Goal: Use online tool/utility: Utilize a website feature to perform a specific function

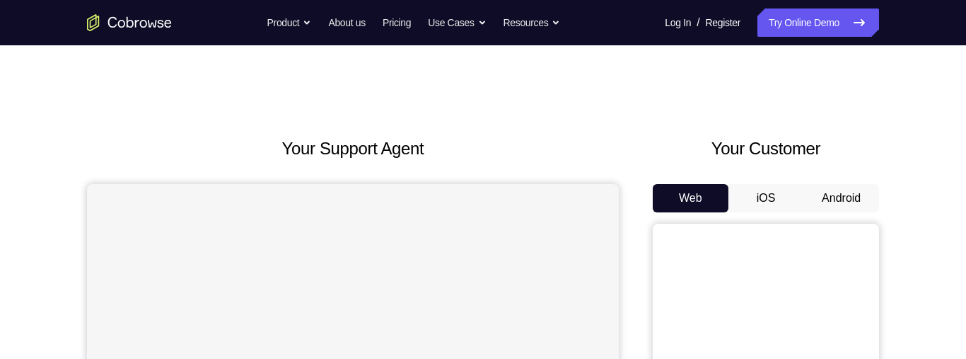
click at [846, 209] on button "Android" at bounding box center [842, 198] width 76 height 28
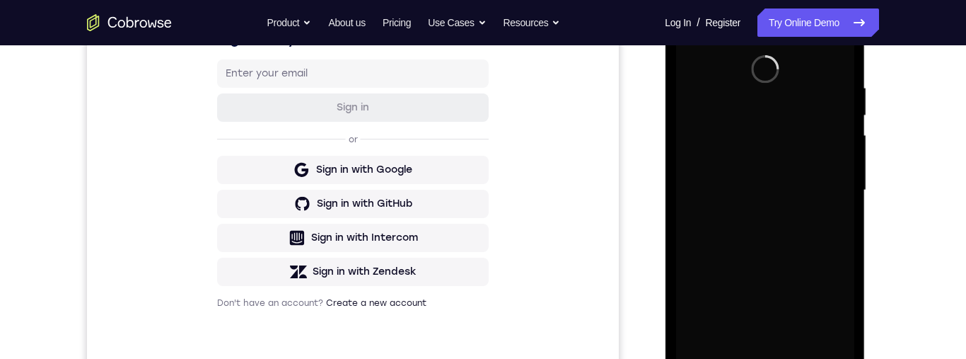
scroll to position [355, 0]
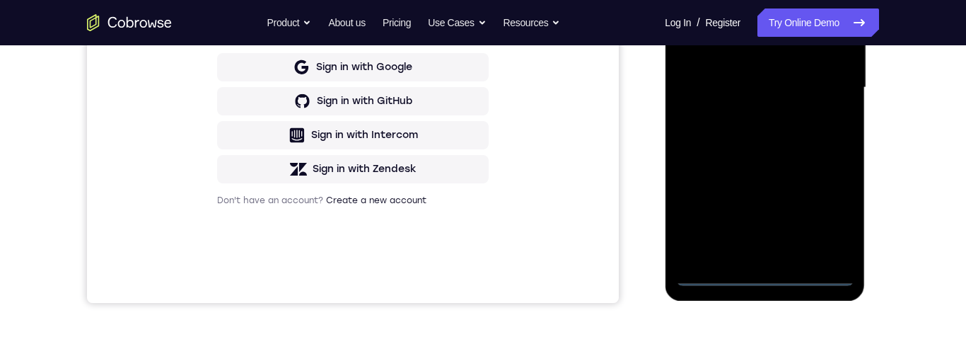
click at [770, 276] on div at bounding box center [765, 88] width 178 height 396
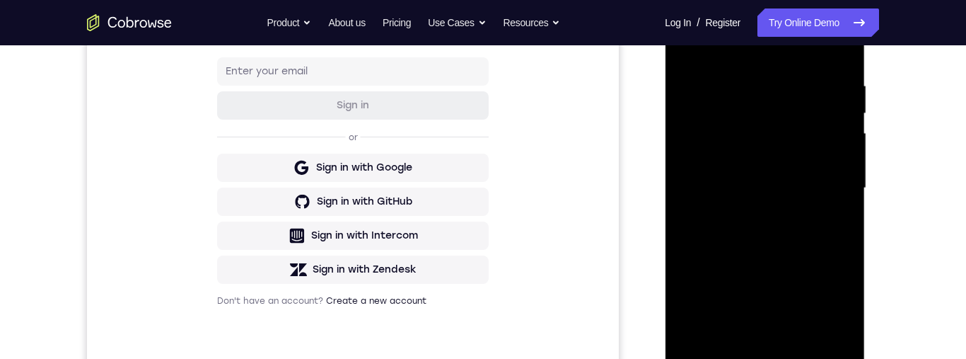
click at [782, 125] on div at bounding box center [765, 188] width 178 height 396
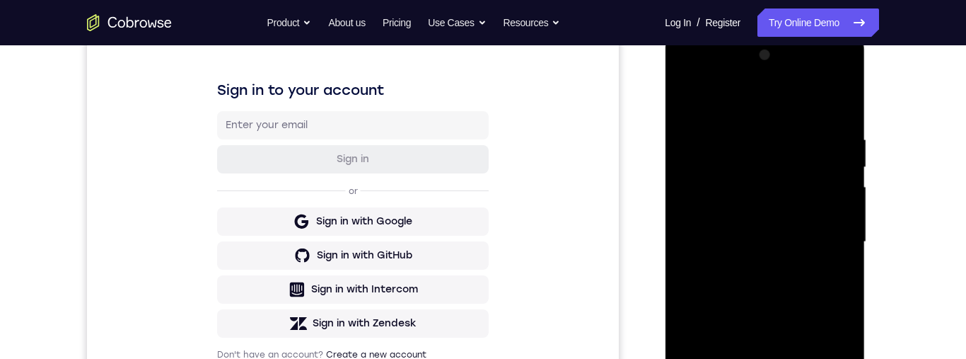
scroll to position [194, 0]
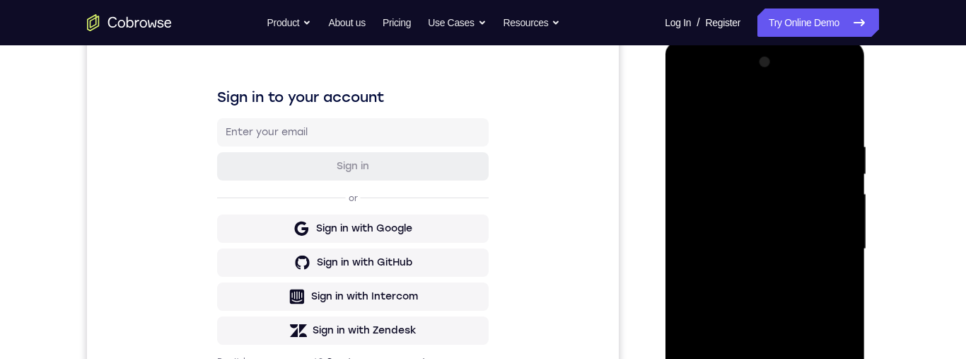
click at [788, 207] on div at bounding box center [765, 249] width 178 height 396
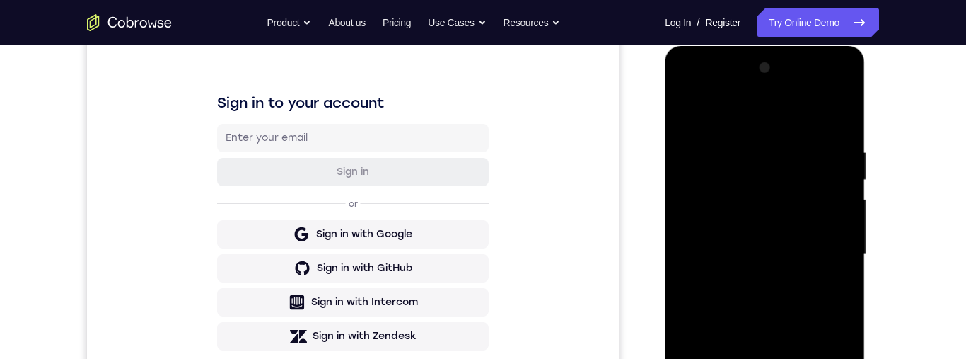
scroll to position [313, 0]
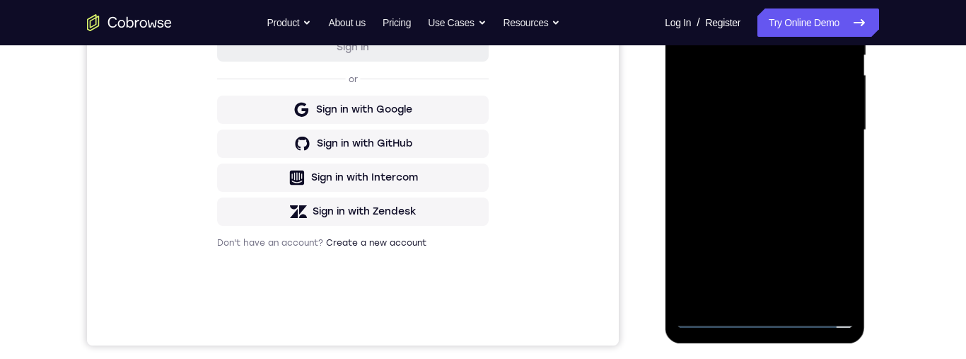
click at [838, 285] on div at bounding box center [765, 130] width 178 height 396
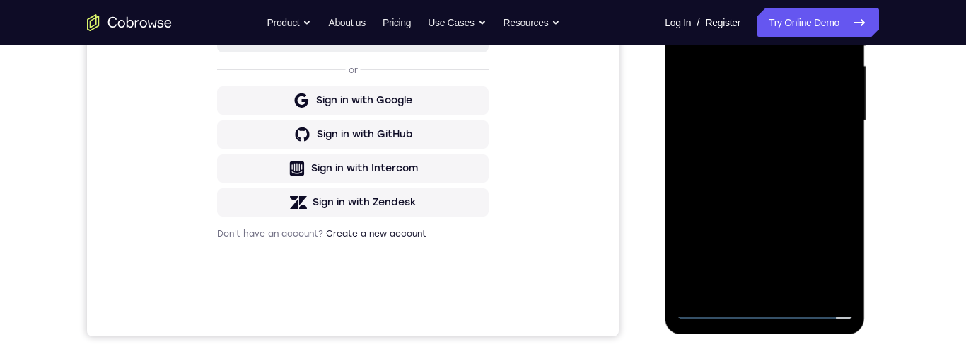
scroll to position [300, 0]
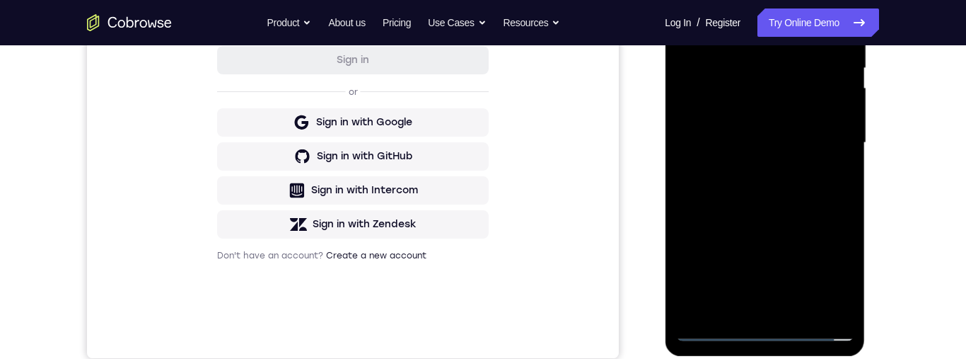
click at [833, 309] on div at bounding box center [765, 143] width 178 height 396
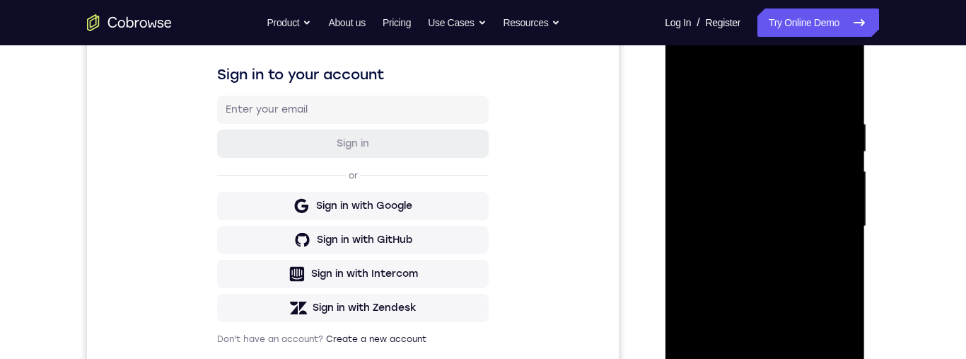
scroll to position [178, 0]
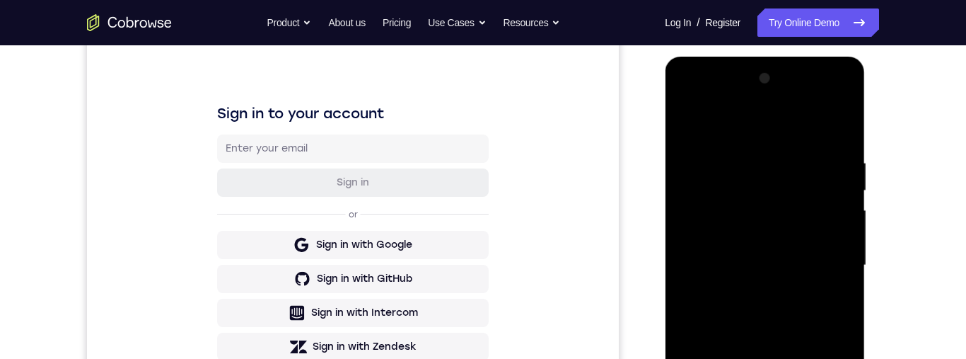
click at [697, 102] on div at bounding box center [765, 265] width 178 height 396
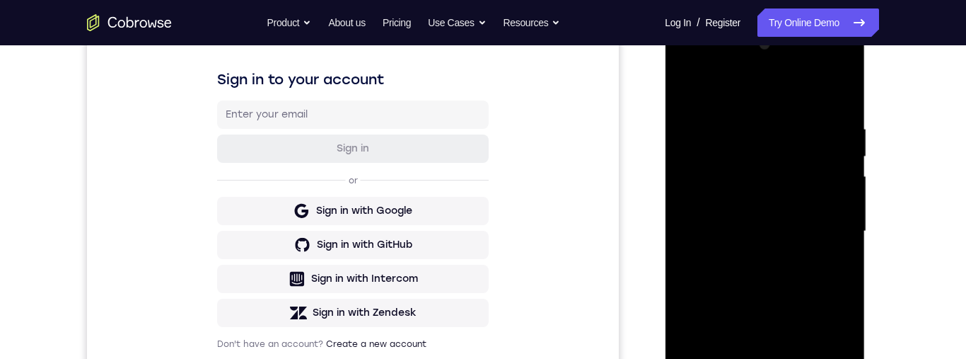
click at [739, 98] on div at bounding box center [765, 231] width 178 height 396
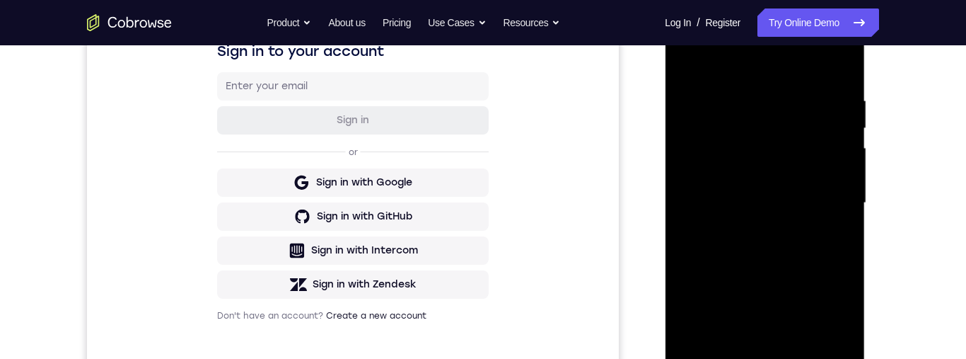
scroll to position [190, 0]
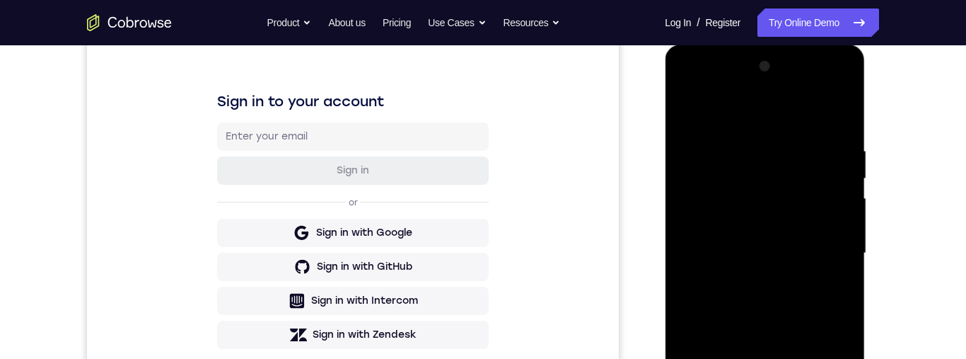
click at [688, 84] on div at bounding box center [765, 253] width 178 height 396
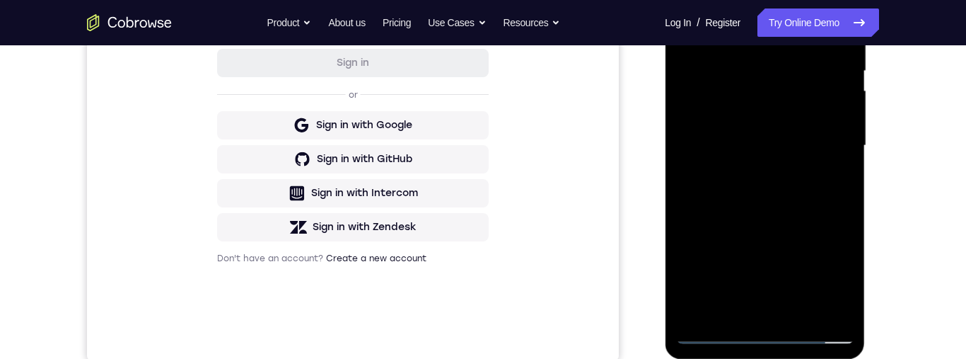
scroll to position [364, 0]
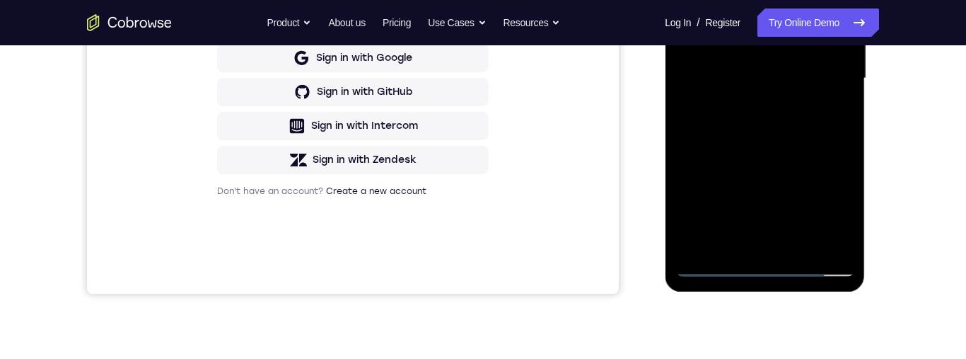
click at [833, 241] on div at bounding box center [765, 78] width 178 height 396
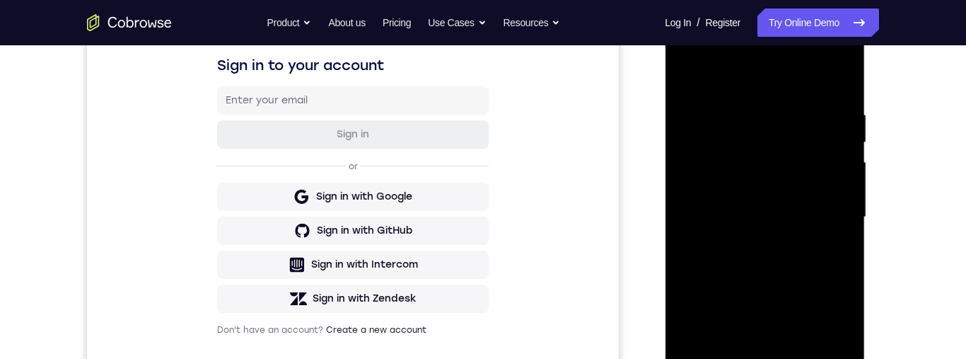
scroll to position [224, 0]
click at [729, 154] on div at bounding box center [765, 219] width 178 height 396
click at [722, 140] on div at bounding box center [765, 219] width 178 height 396
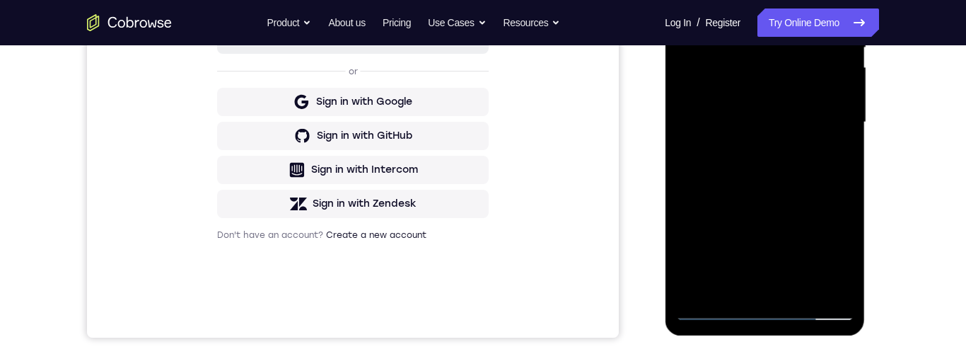
scroll to position [324, 0]
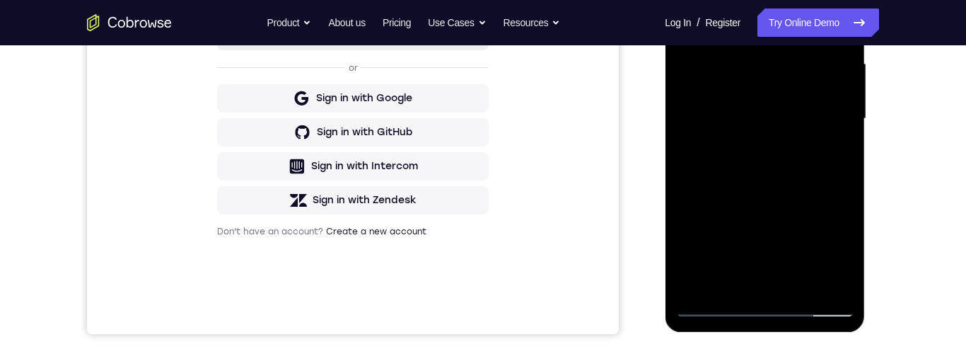
click at [811, 135] on div at bounding box center [765, 119] width 178 height 396
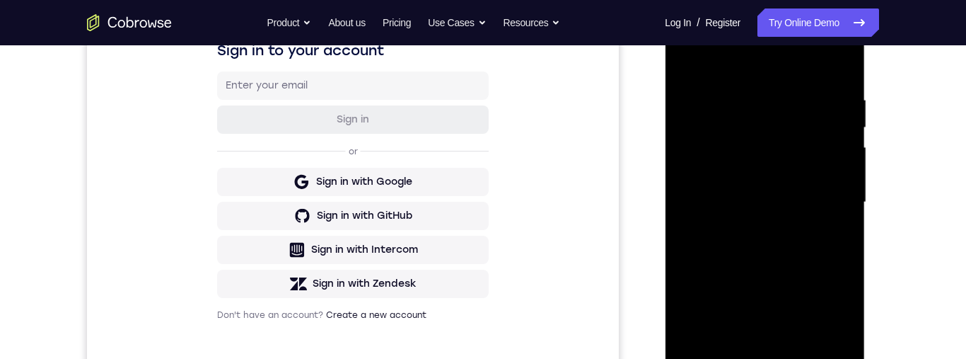
scroll to position [227, 0]
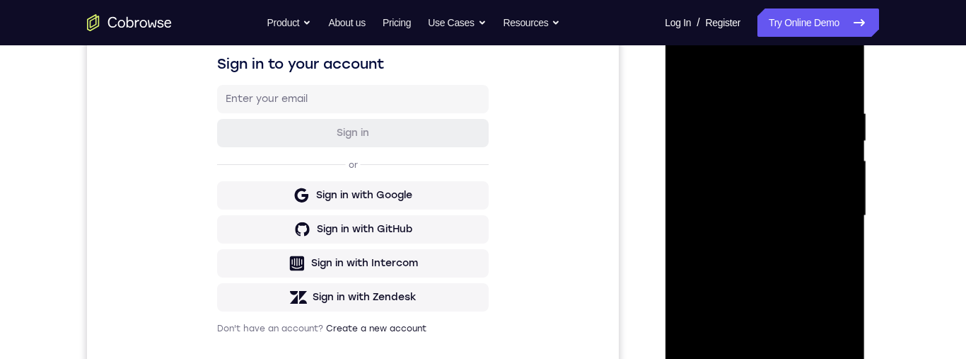
click at [827, 217] on div at bounding box center [765, 216] width 178 height 396
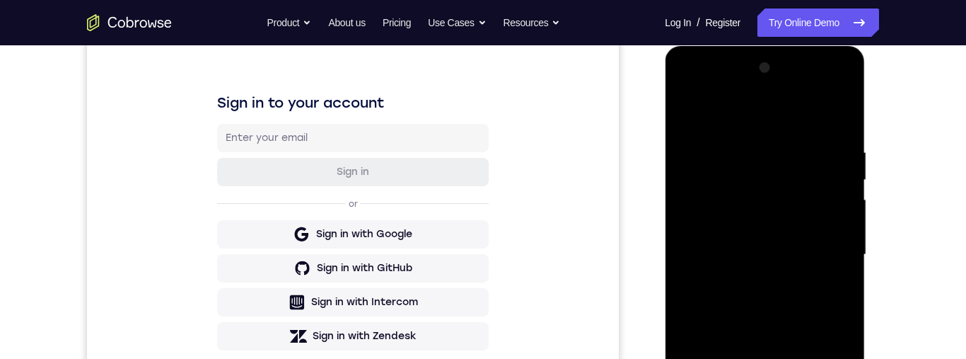
scroll to position [173, 0]
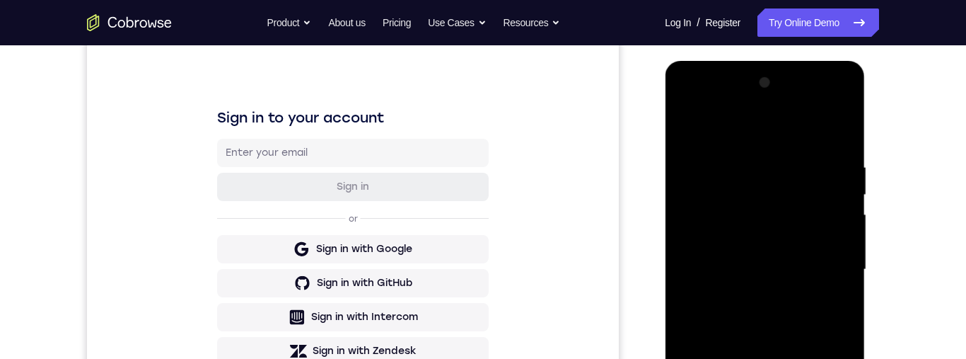
click at [693, 101] on div at bounding box center [765, 269] width 178 height 396
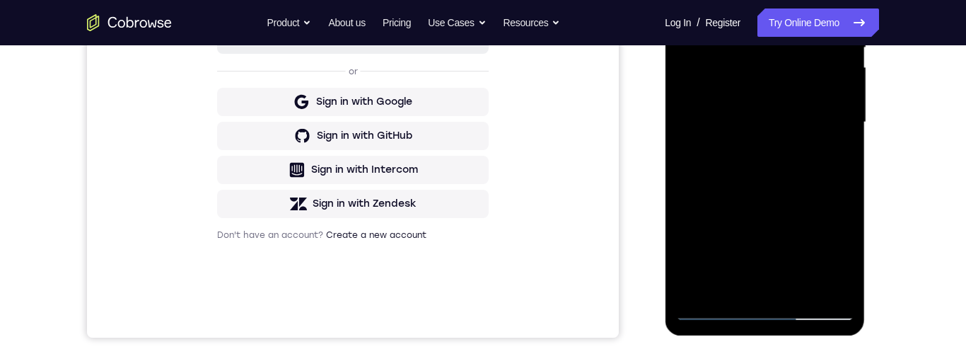
scroll to position [284, 0]
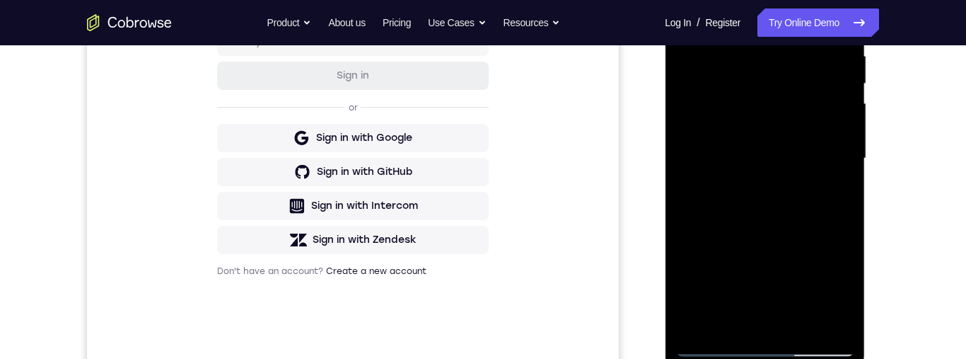
click at [810, 103] on div at bounding box center [765, 158] width 178 height 396
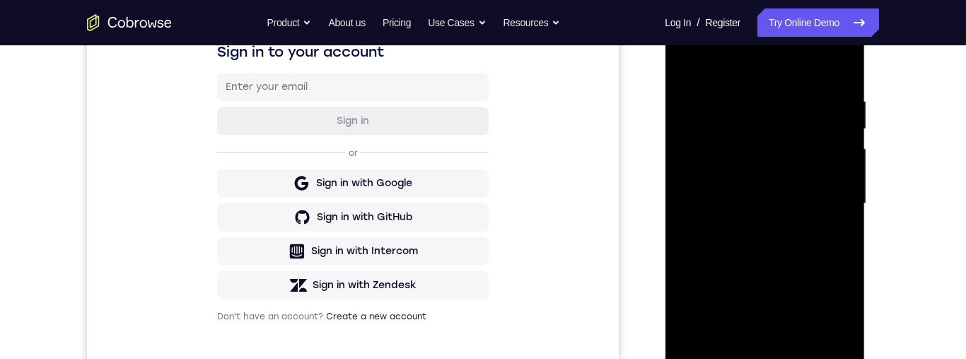
scroll to position [236, 0]
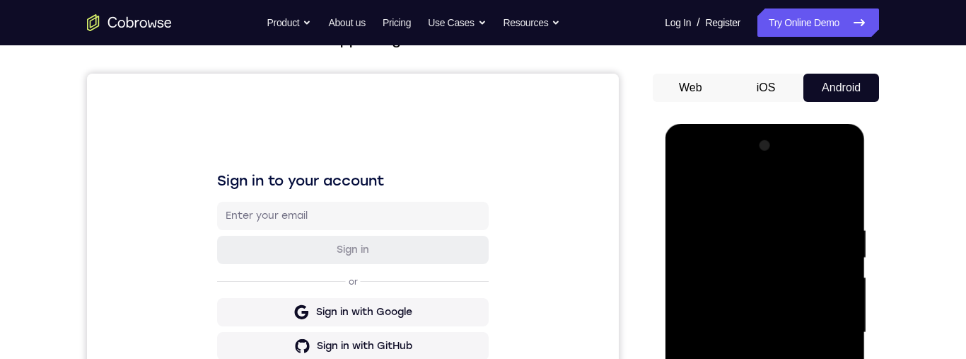
click at [691, 166] on div at bounding box center [765, 332] width 178 height 396
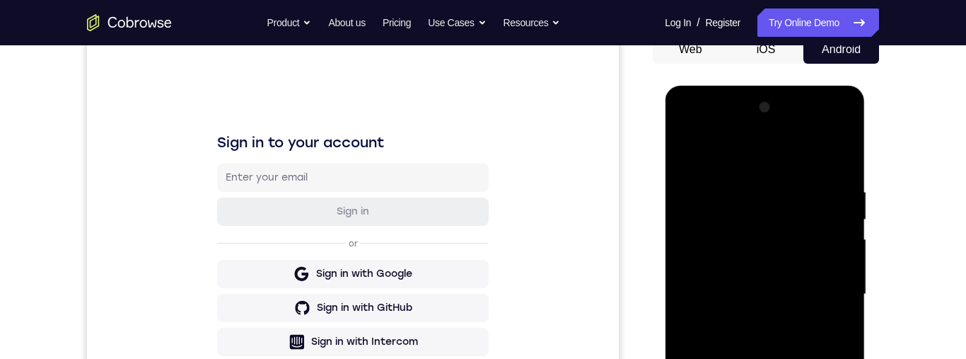
scroll to position [199, 0]
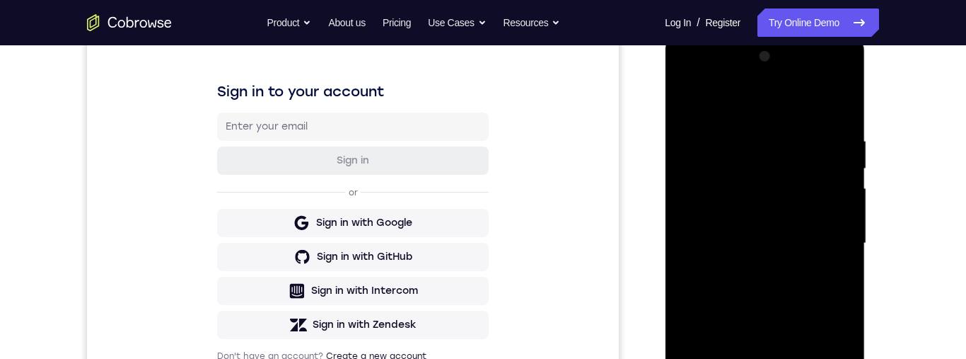
click at [725, 168] on div at bounding box center [765, 243] width 178 height 396
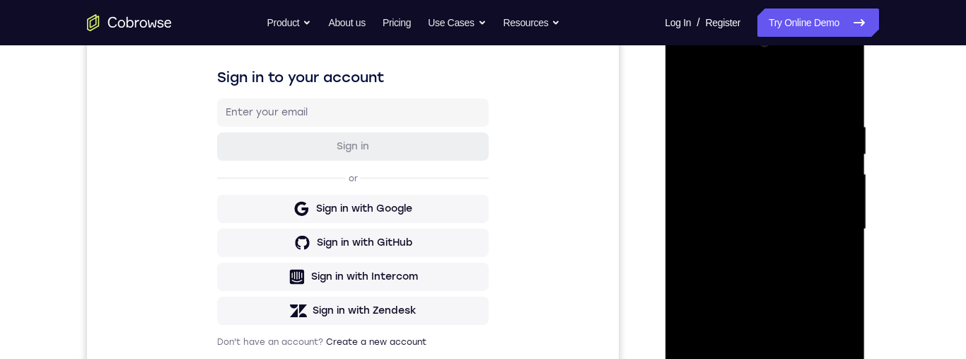
scroll to position [141, 0]
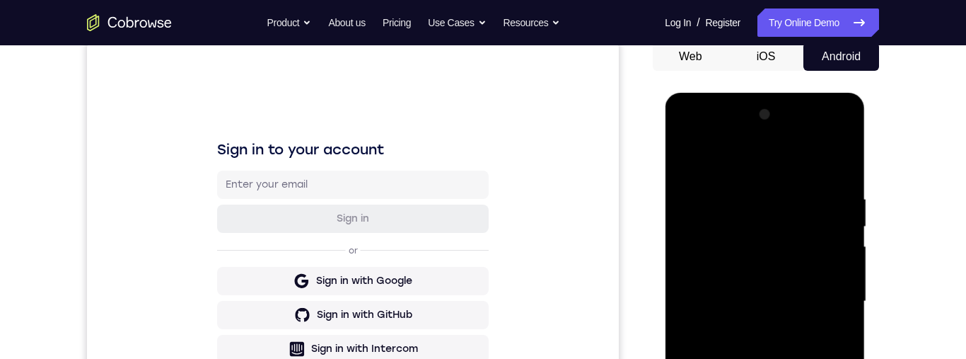
click at [687, 138] on div at bounding box center [765, 301] width 178 height 396
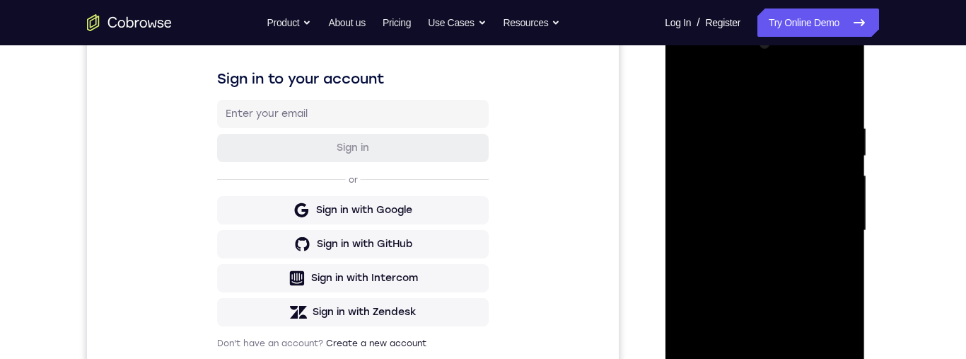
scroll to position [246, 0]
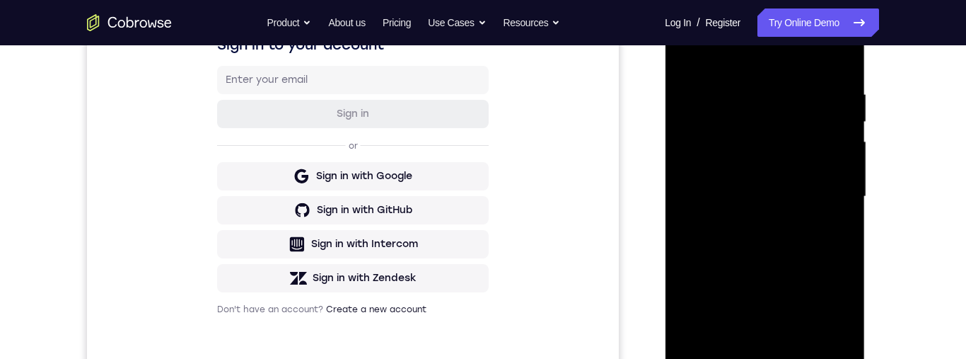
click at [813, 173] on div at bounding box center [765, 197] width 178 height 396
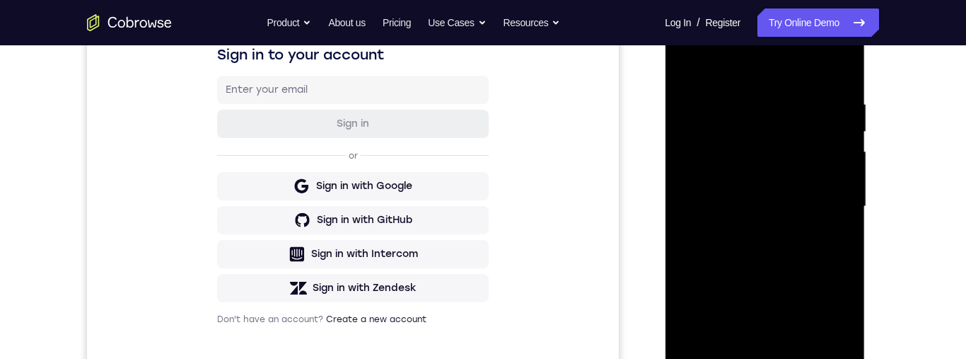
scroll to position [232, 0]
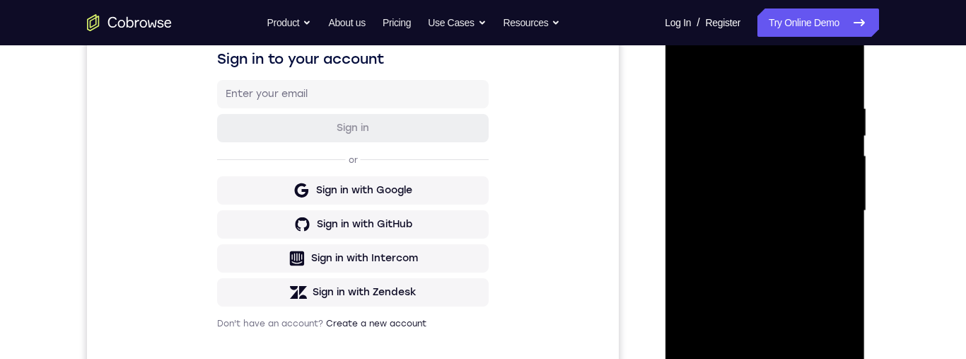
click at [891, 187] on div "Your Support Agent Your Customer Web iOS Android Next Steps We’d be happy to gi…" at bounding box center [482, 279] width 905 height 933
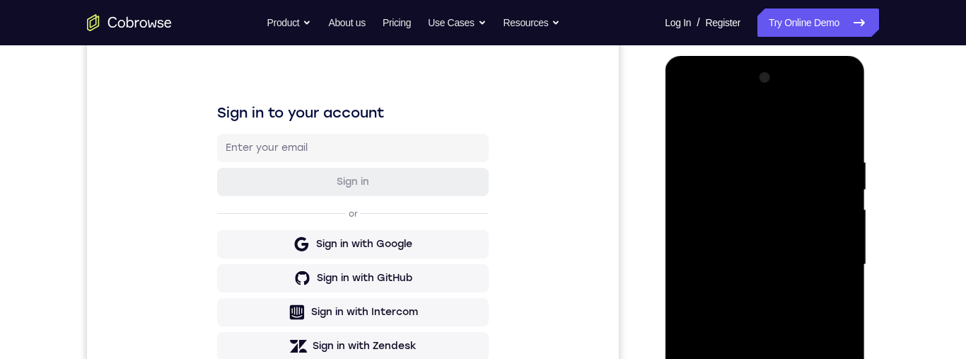
scroll to position [178, 0]
click at [690, 99] on div at bounding box center [765, 265] width 178 height 396
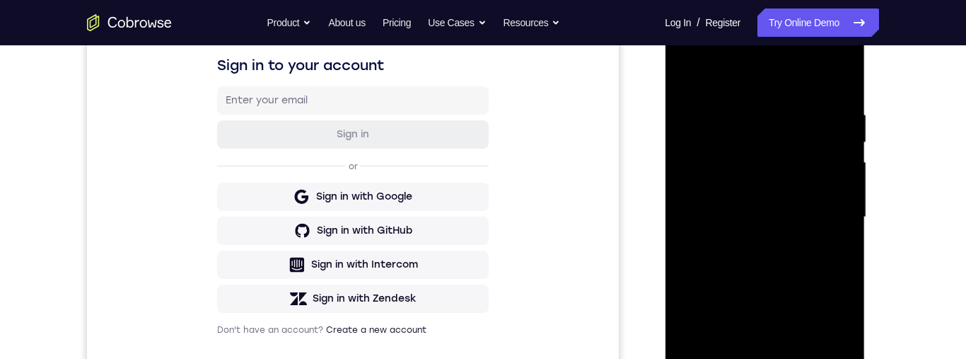
scroll to position [256, 0]
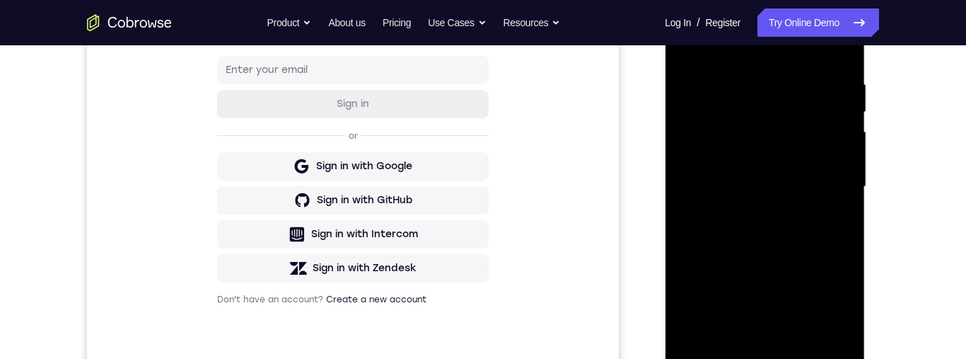
click at [835, 175] on div at bounding box center [765, 187] width 178 height 396
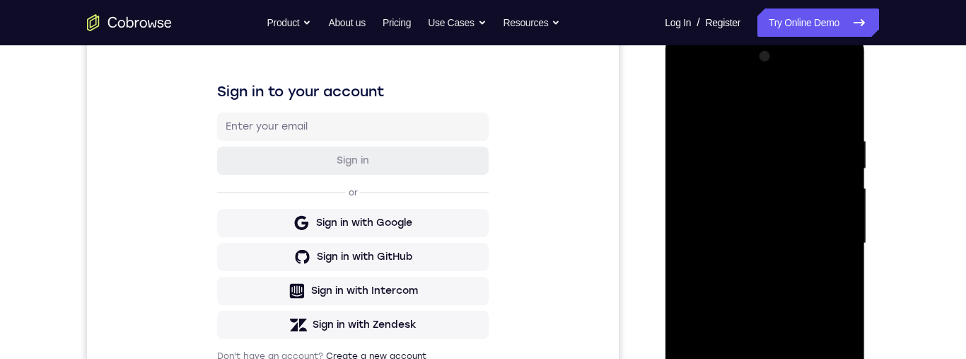
click at [898, 129] on div "Your Support Agent Your Customer Web iOS Android Next Steps We’d be happy to gi…" at bounding box center [482, 312] width 905 height 933
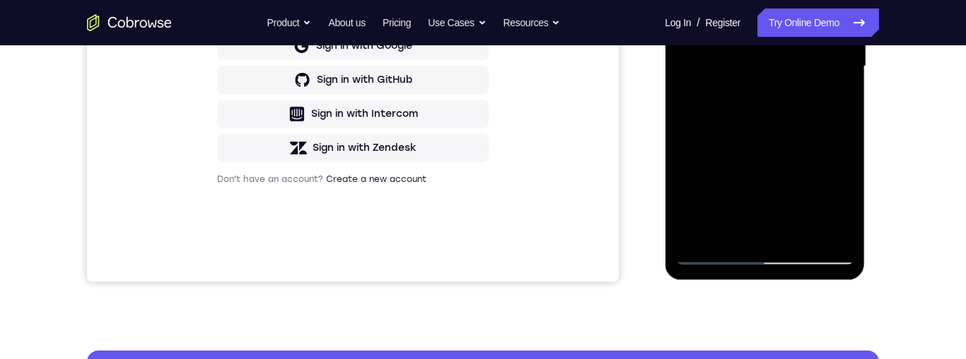
click at [713, 255] on div at bounding box center [765, 66] width 178 height 396
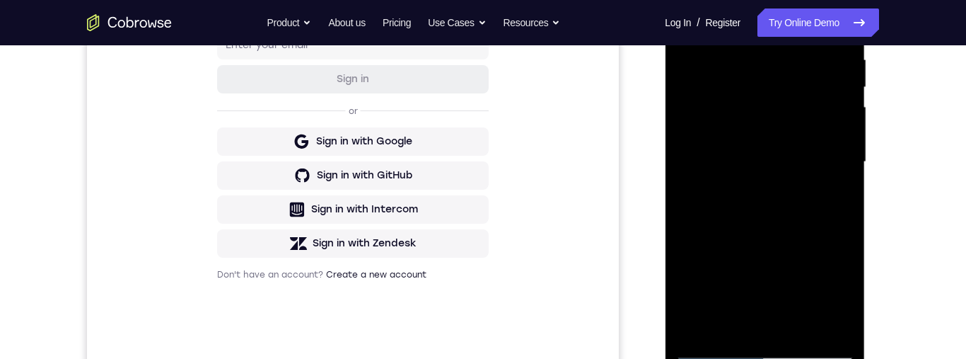
scroll to position [279, 0]
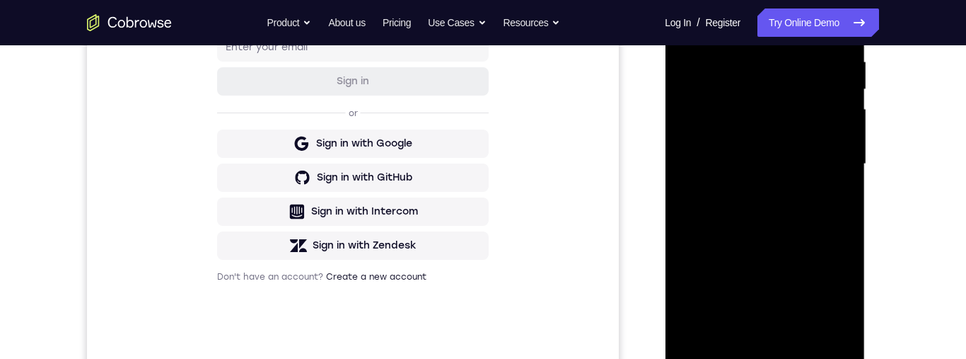
click at [821, 85] on div at bounding box center [765, 164] width 178 height 396
click at [717, 163] on div at bounding box center [765, 164] width 178 height 396
click at [813, 166] on div at bounding box center [765, 164] width 178 height 396
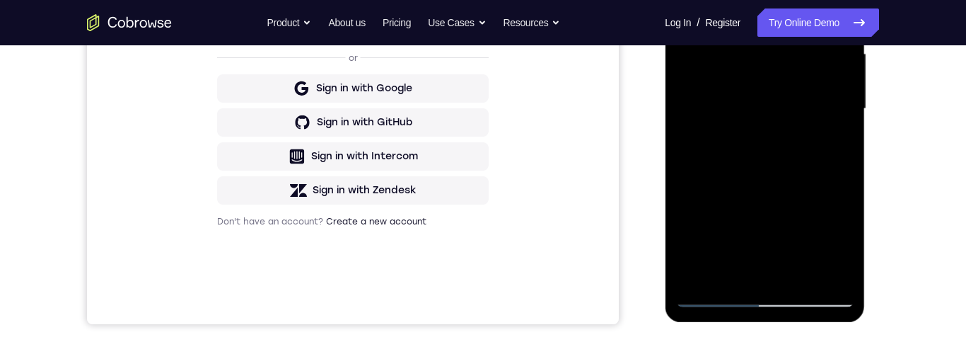
click at [717, 194] on div at bounding box center [765, 109] width 178 height 396
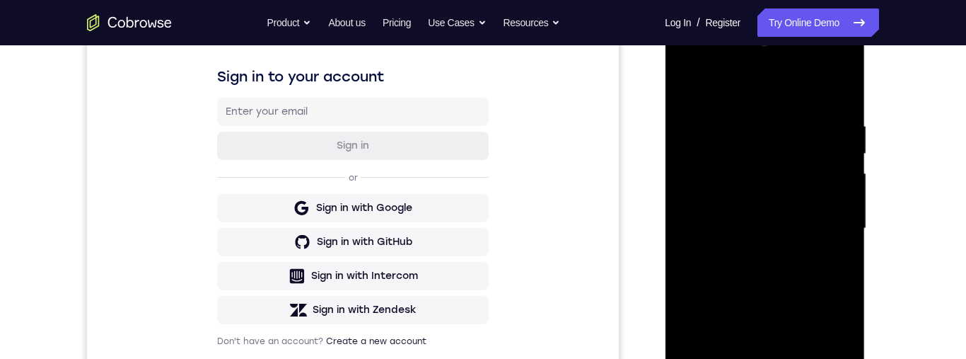
scroll to position [199, 0]
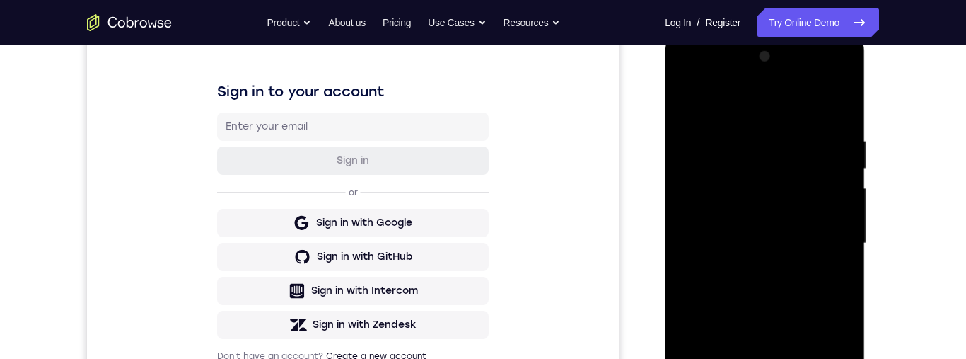
click at [849, 82] on div at bounding box center [765, 243] width 178 height 396
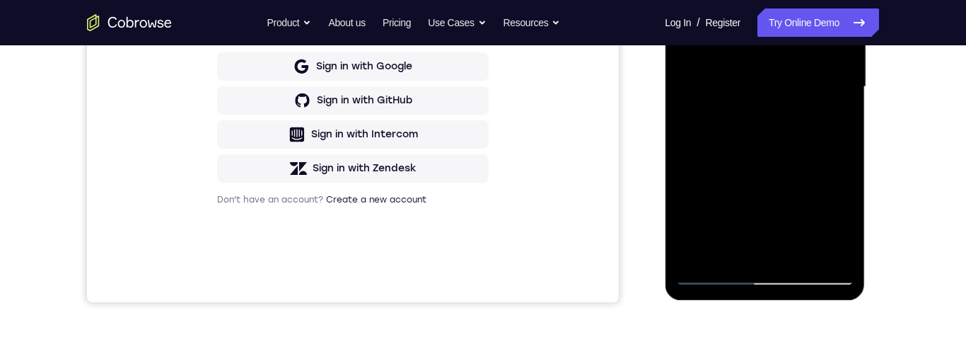
scroll to position [359, 0]
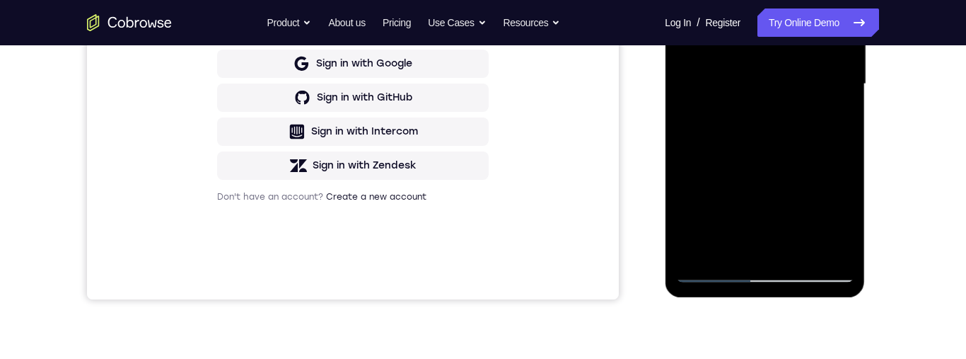
click at [775, 149] on div at bounding box center [765, 84] width 178 height 396
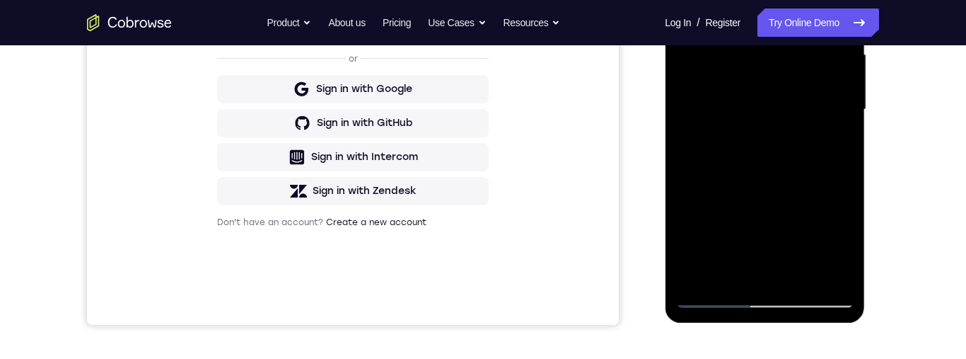
scroll to position [362, 0]
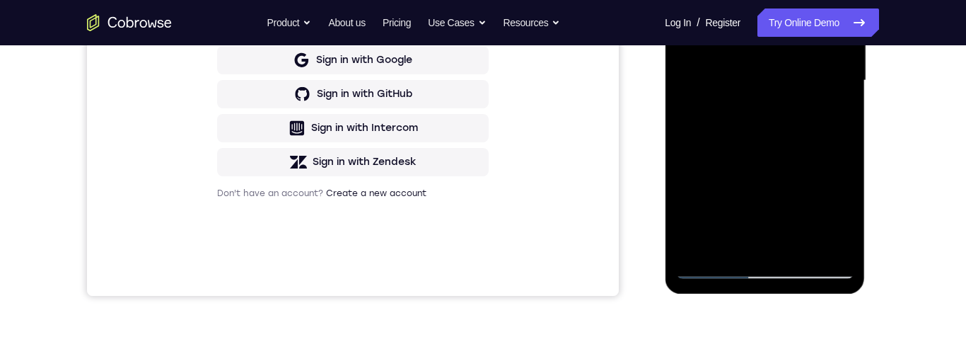
click at [833, 247] on div at bounding box center [765, 81] width 178 height 396
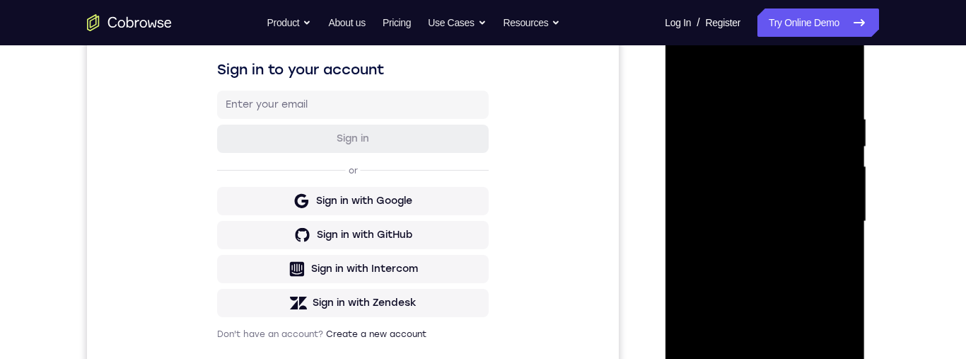
scroll to position [214, 0]
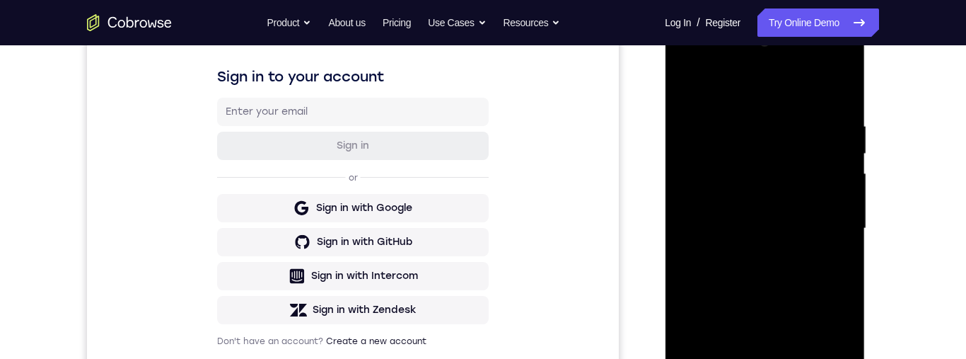
click at [782, 143] on div at bounding box center [765, 228] width 178 height 396
click at [824, 66] on div at bounding box center [765, 228] width 178 height 396
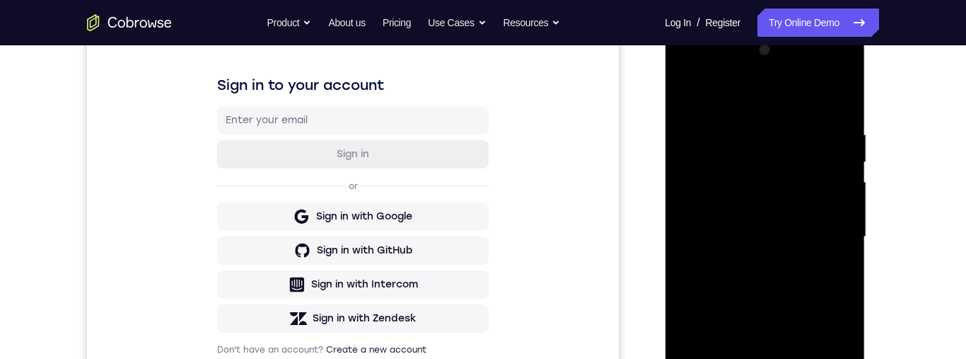
scroll to position [183, 0]
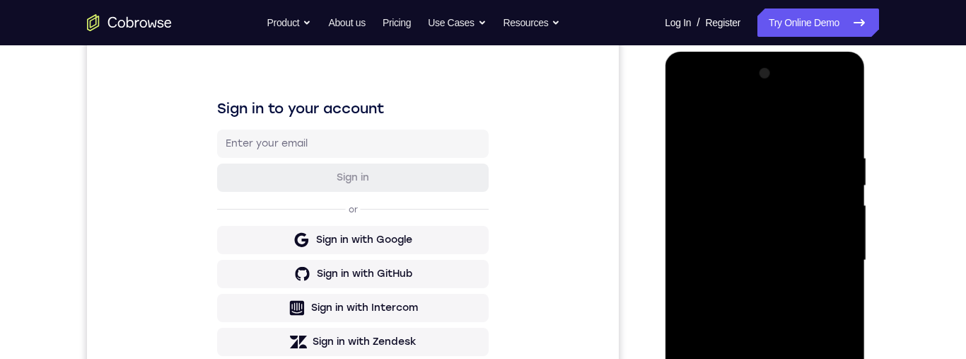
click at [732, 172] on div at bounding box center [765, 260] width 178 height 396
click at [806, 137] on div at bounding box center [765, 260] width 178 height 396
click at [717, 146] on div at bounding box center [765, 260] width 178 height 396
click at [816, 132] on div at bounding box center [765, 260] width 178 height 396
click at [728, 145] on div at bounding box center [765, 260] width 178 height 396
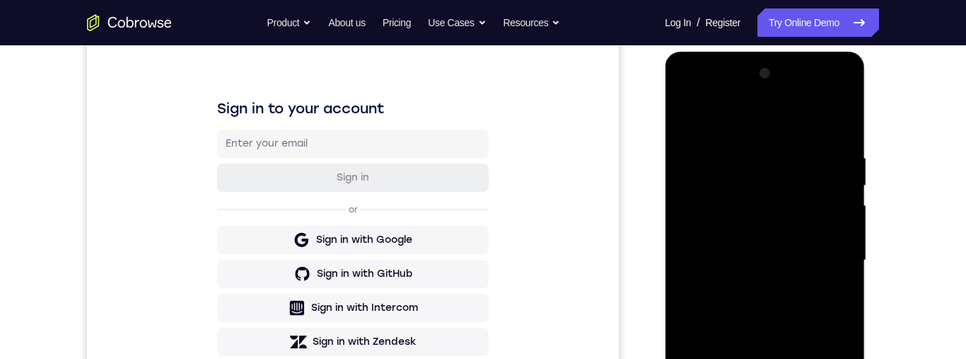
click at [821, 289] on div at bounding box center [765, 260] width 178 height 396
click at [821, 221] on div at bounding box center [765, 260] width 178 height 396
click at [845, 98] on div at bounding box center [765, 260] width 178 height 396
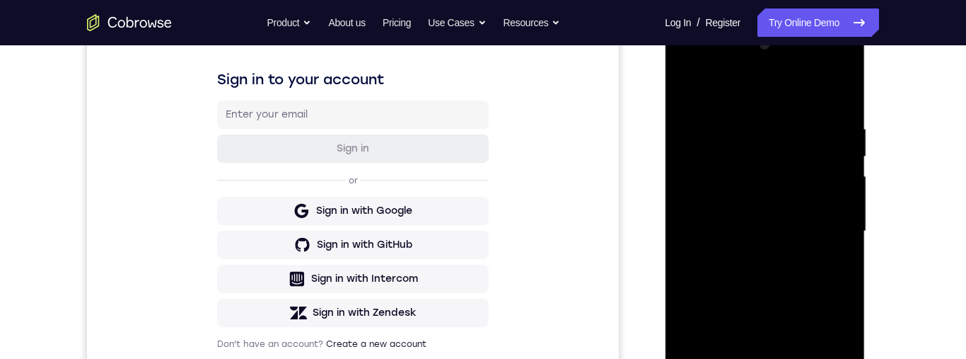
scroll to position [332, 0]
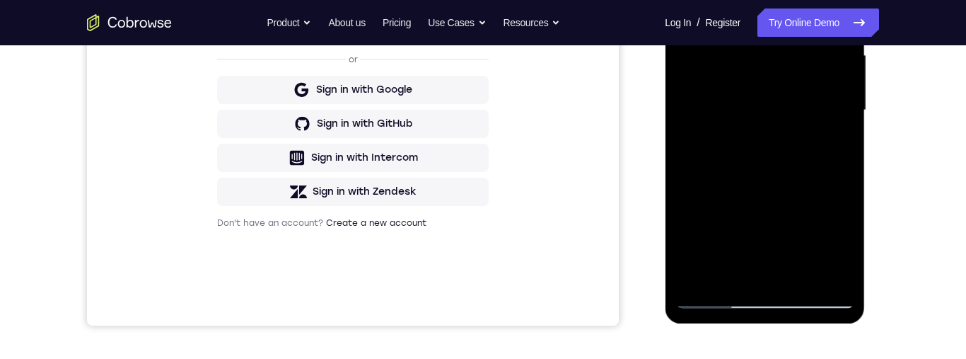
click at [792, 178] on div at bounding box center [765, 110] width 178 height 396
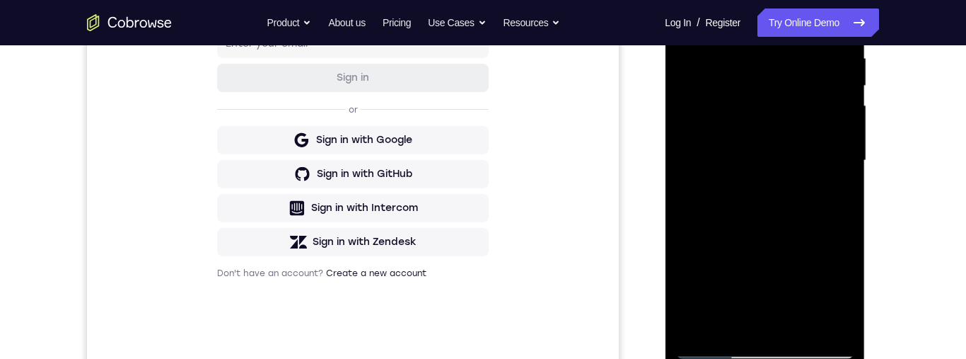
scroll to position [376, 0]
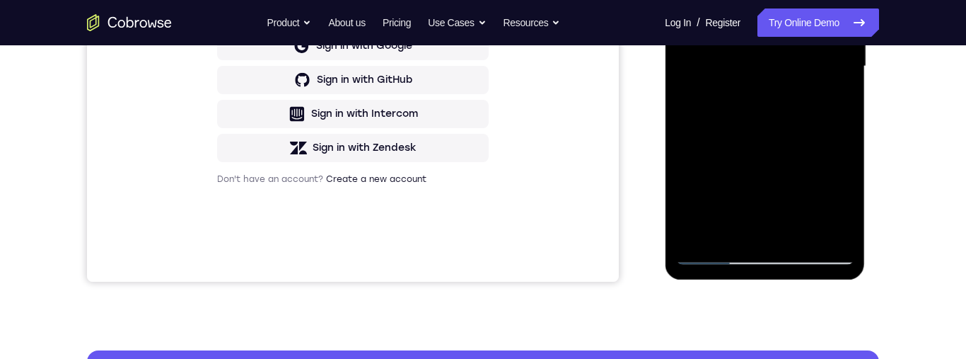
click at [748, 227] on div at bounding box center [765, 66] width 178 height 396
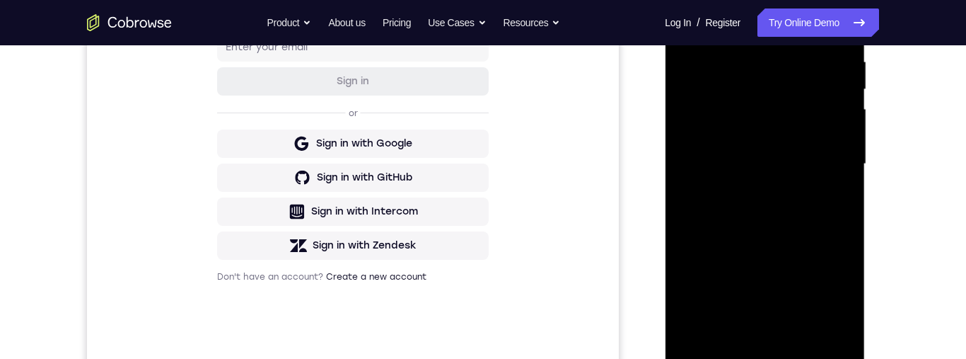
scroll to position [253, 0]
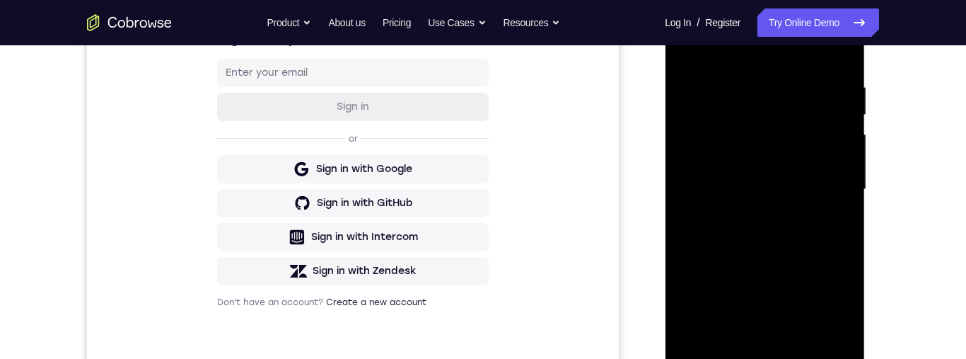
click at [762, 101] on div at bounding box center [765, 190] width 178 height 396
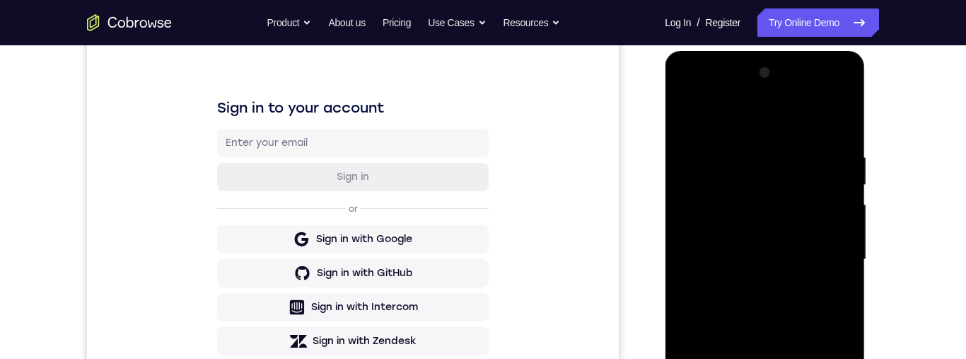
click at [826, 99] on div at bounding box center [765, 260] width 178 height 396
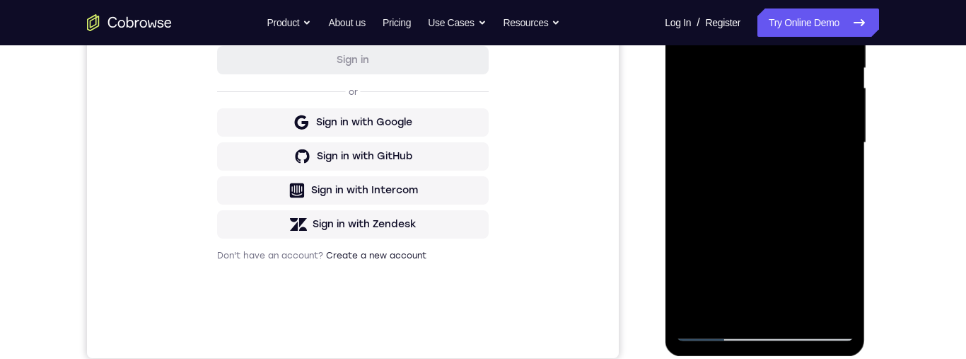
scroll to position [298, 0]
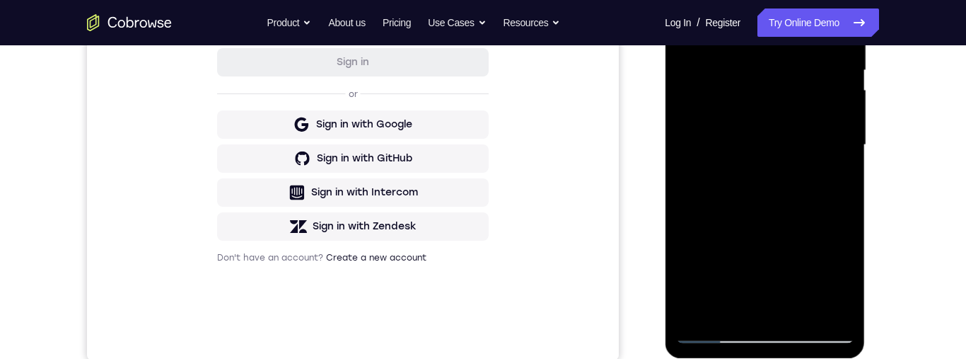
click at [813, 125] on div at bounding box center [765, 145] width 178 height 396
click at [816, 192] on div at bounding box center [765, 145] width 178 height 396
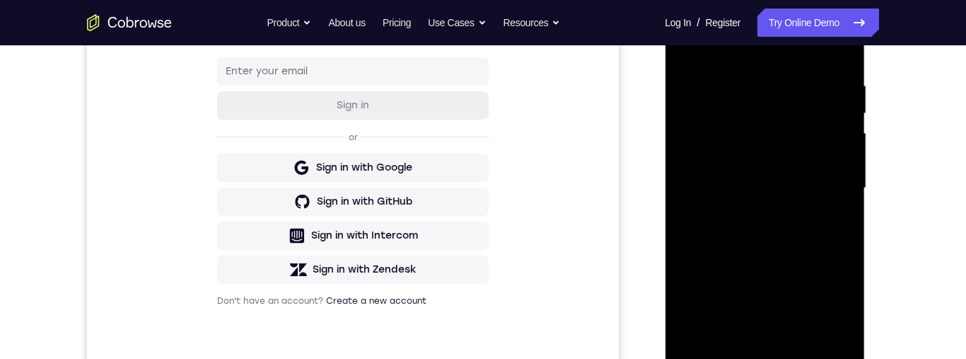
click at [713, 95] on div at bounding box center [765, 188] width 178 height 396
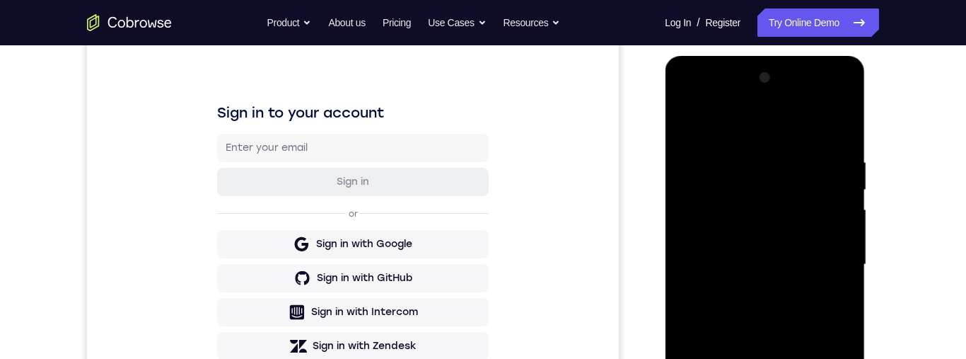
click at [849, 102] on div at bounding box center [765, 264] width 178 height 396
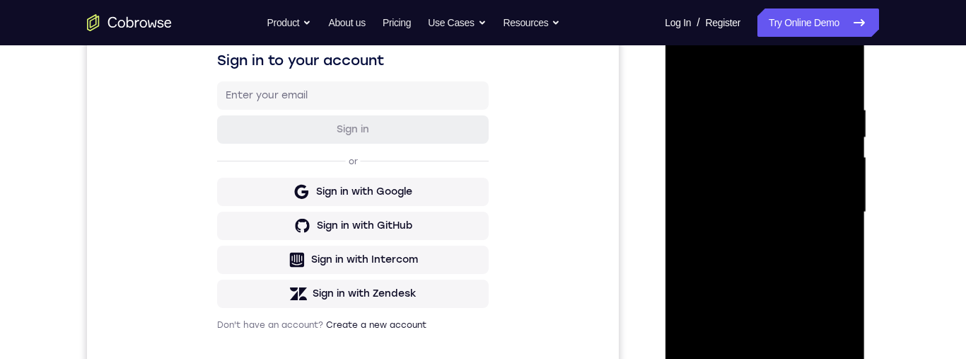
click at [816, 274] on div at bounding box center [765, 212] width 178 height 396
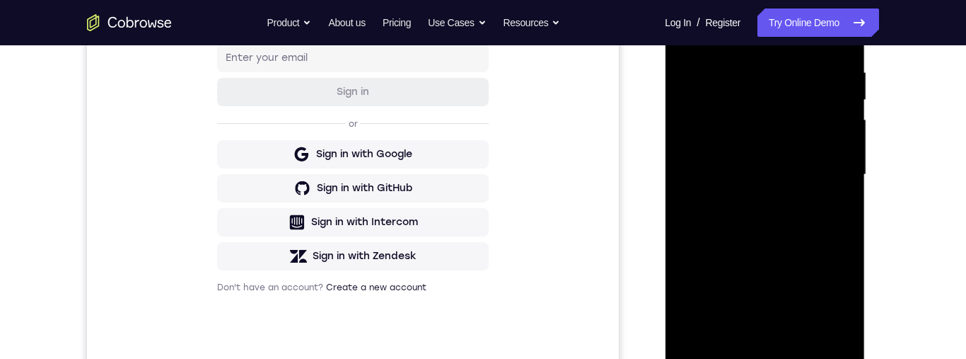
scroll to position [342, 0]
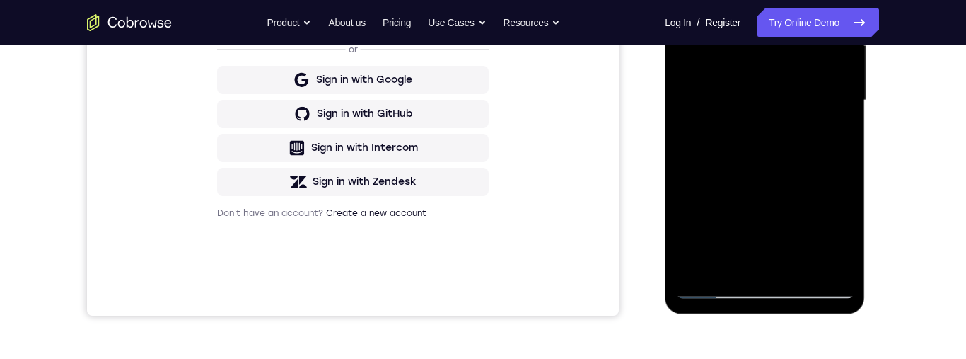
click at [746, 261] on div at bounding box center [765, 100] width 178 height 396
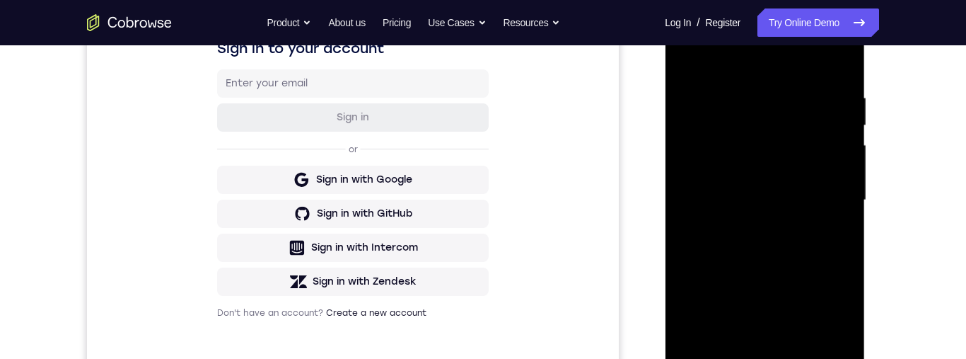
scroll to position [219, 0]
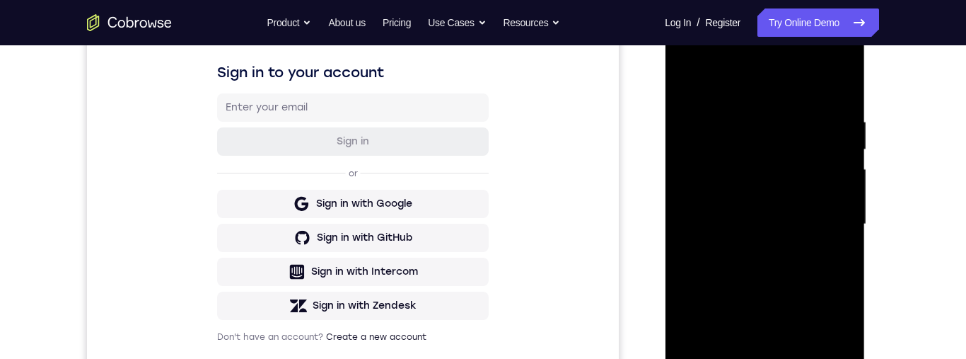
click at [772, 136] on div at bounding box center [765, 224] width 178 height 396
click at [830, 62] on div at bounding box center [765, 224] width 178 height 396
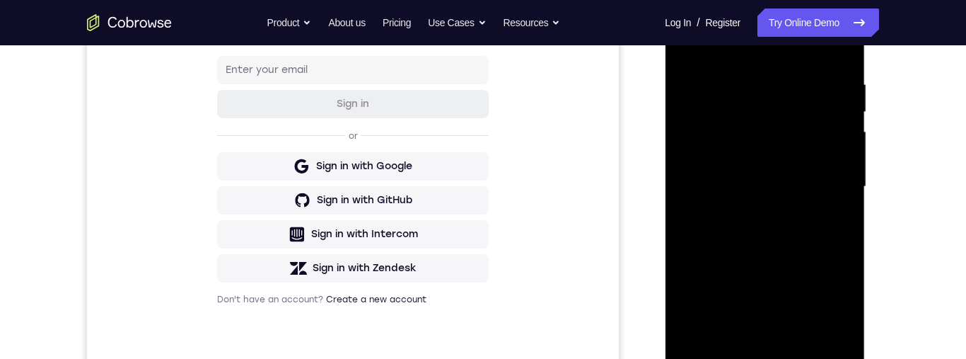
scroll to position [201, 0]
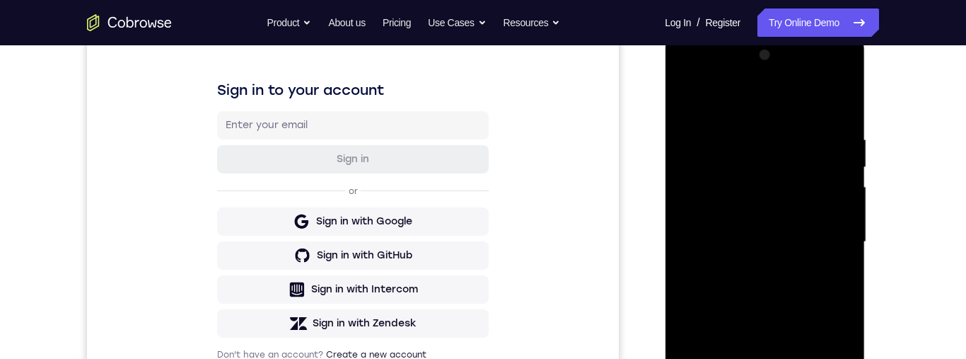
click at [846, 78] on div at bounding box center [765, 242] width 178 height 396
click at [768, 249] on div at bounding box center [765, 242] width 178 height 396
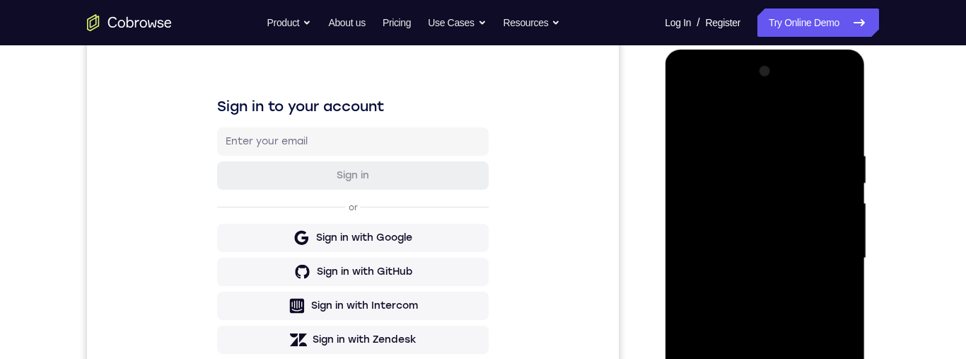
scroll to position [314, 0]
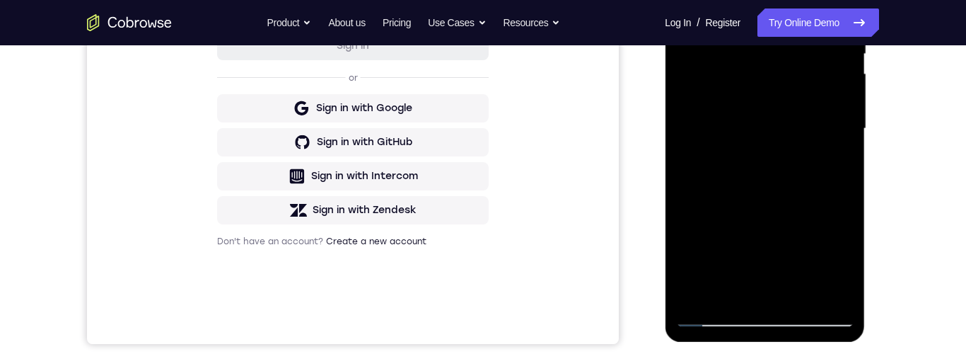
click at [748, 270] on div at bounding box center [765, 129] width 178 height 396
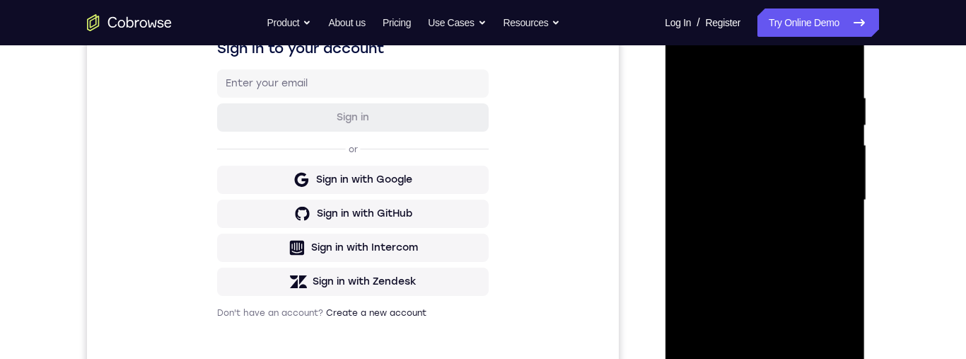
click at [767, 109] on div at bounding box center [765, 200] width 178 height 396
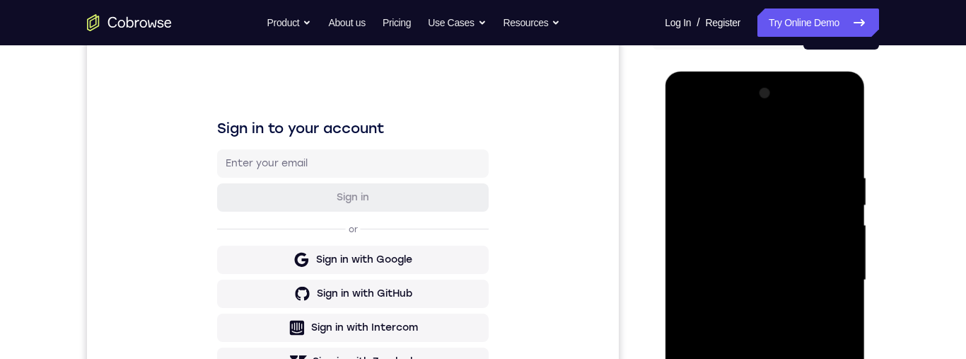
click at [822, 120] on div at bounding box center [765, 280] width 178 height 396
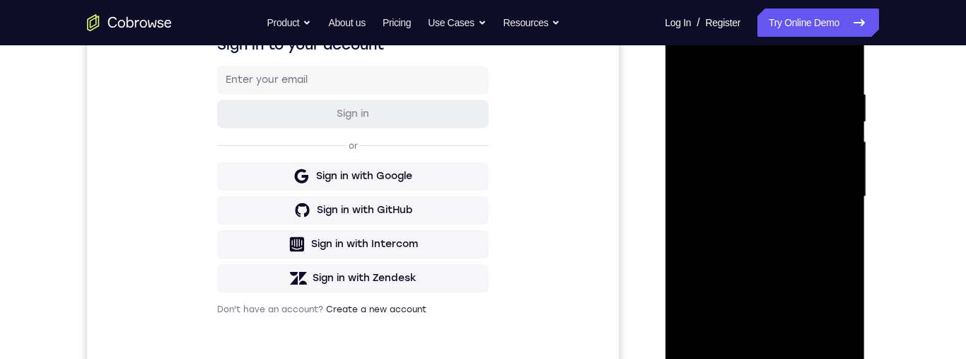
scroll to position [202, 0]
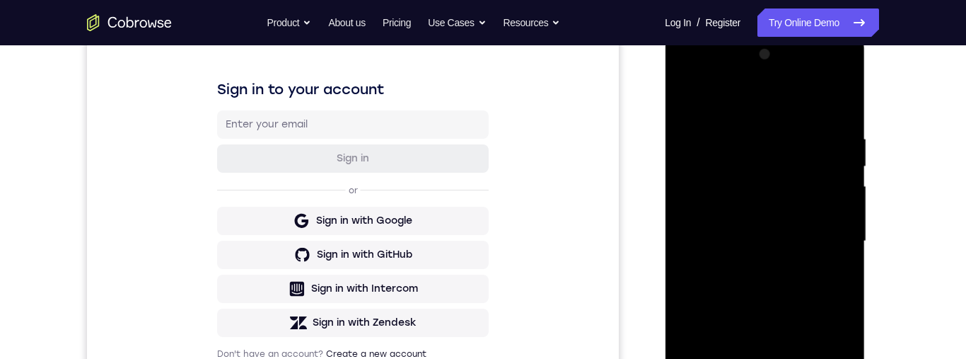
click at [687, 76] on div at bounding box center [765, 241] width 178 height 396
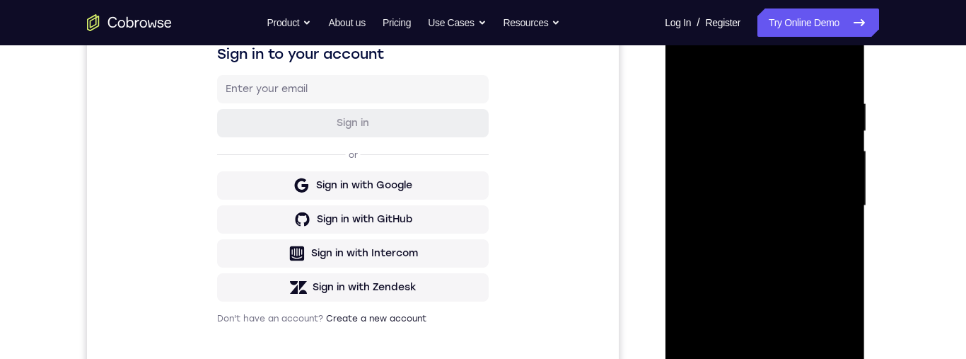
scroll to position [175, 0]
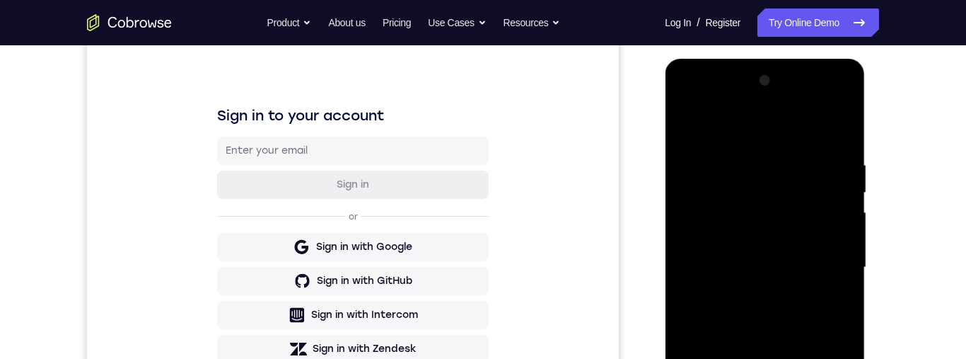
click at [695, 100] on div at bounding box center [765, 267] width 178 height 396
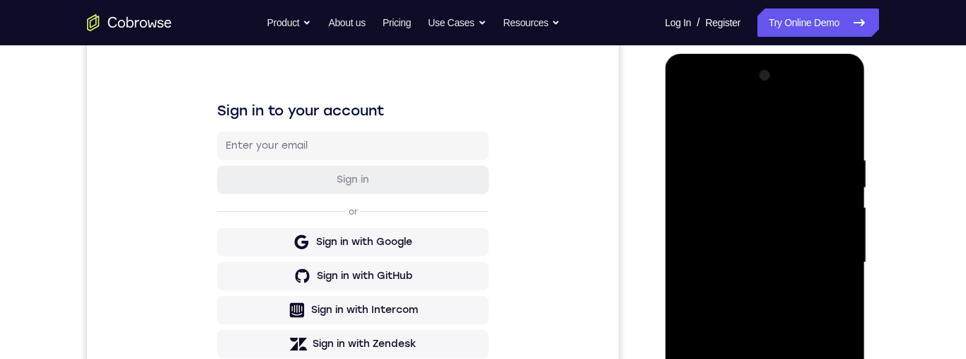
click at [721, 103] on div at bounding box center [765, 262] width 178 height 396
click at [693, 95] on div at bounding box center [765, 262] width 178 height 396
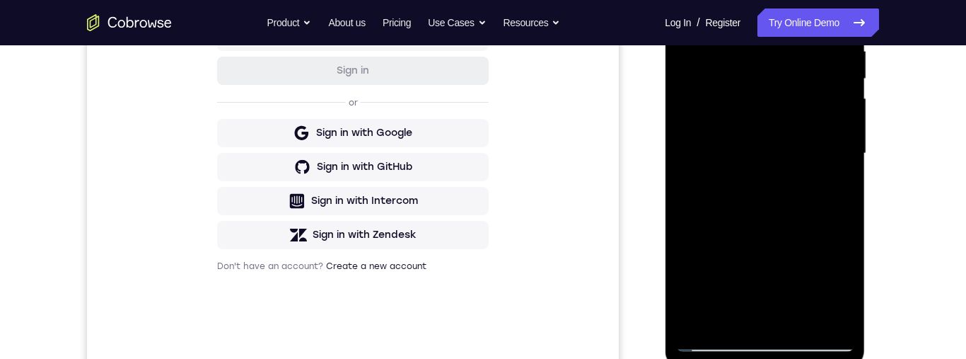
scroll to position [358, 0]
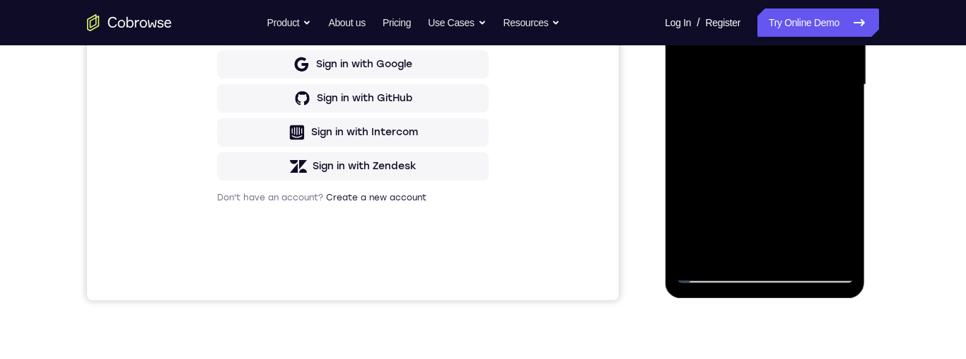
click at [772, 269] on div at bounding box center [765, 85] width 178 height 396
click at [827, 213] on div at bounding box center [765, 86] width 178 height 396
click at [768, 277] on div at bounding box center [765, 86] width 178 height 396
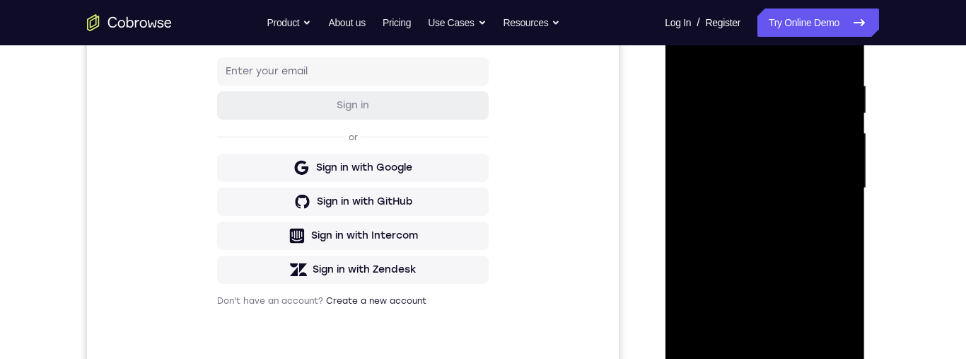
scroll to position [212, 0]
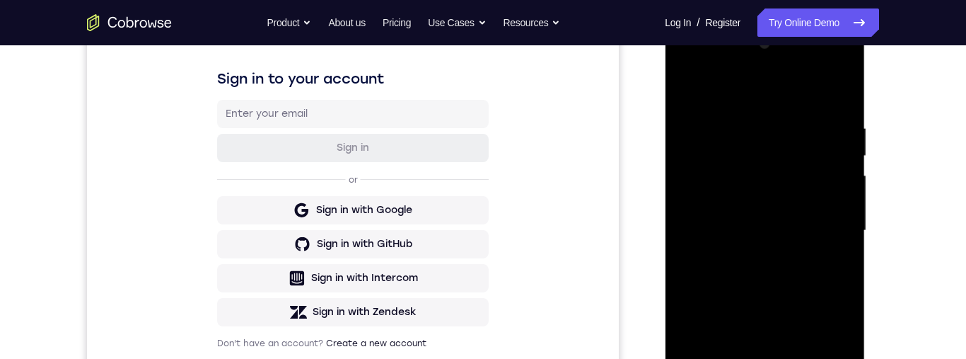
click at [712, 206] on div at bounding box center [765, 231] width 178 height 396
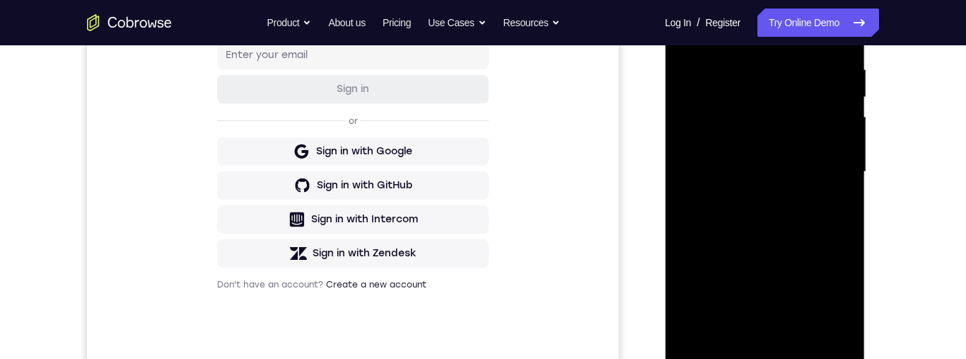
click at [823, 183] on div at bounding box center [765, 172] width 178 height 396
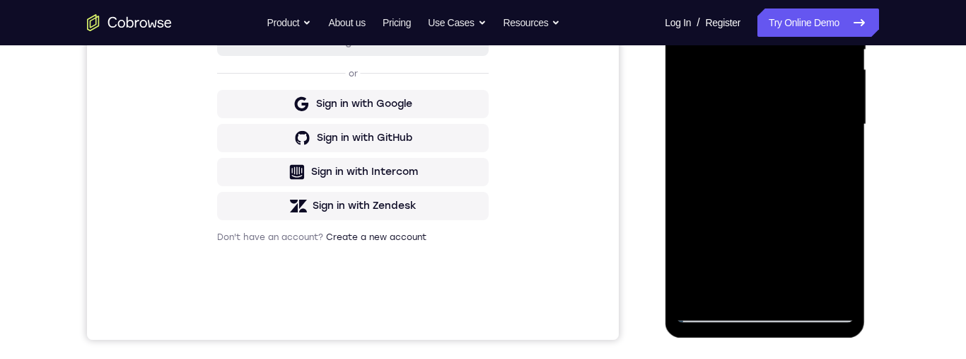
click at [803, 289] on div at bounding box center [765, 124] width 178 height 396
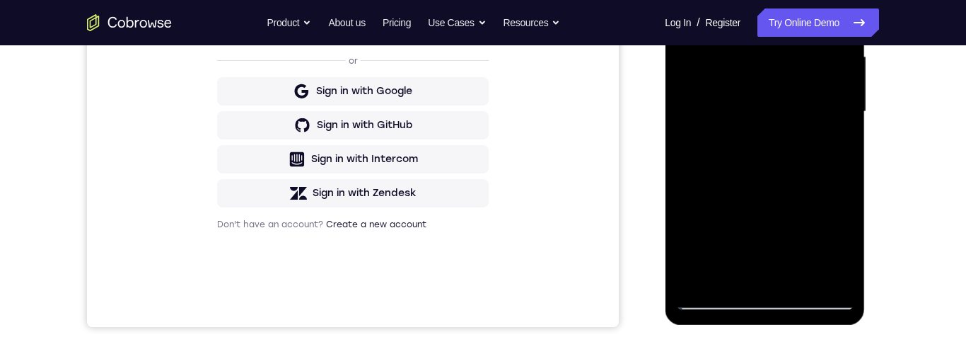
click at [802, 278] on div at bounding box center [765, 112] width 178 height 396
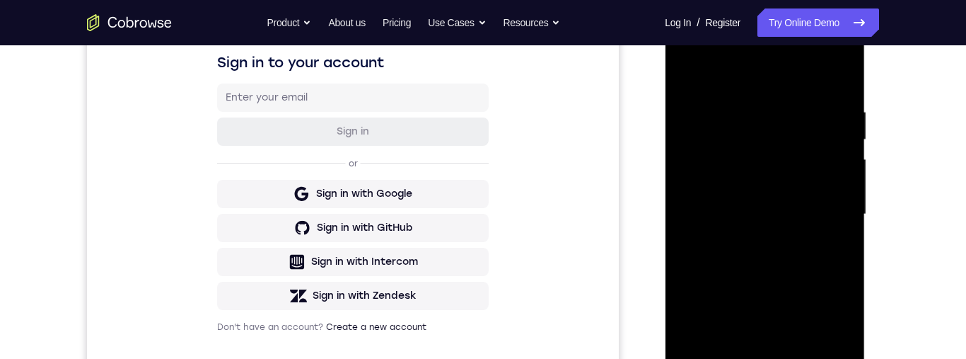
click at [833, 211] on div at bounding box center [765, 214] width 178 height 396
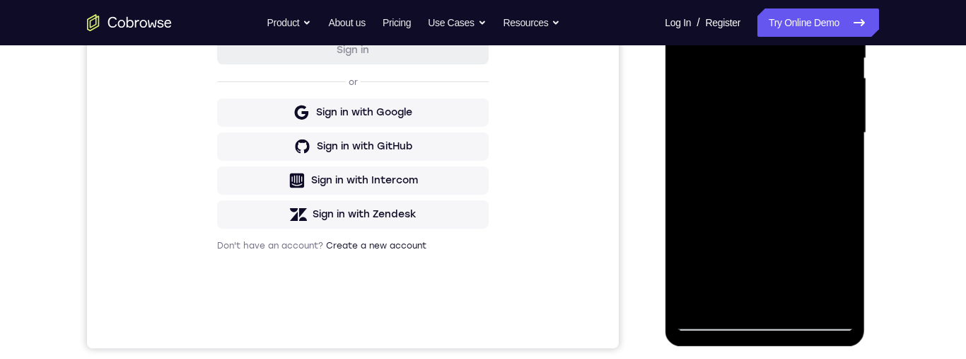
scroll to position [311, 0]
click at [777, 232] on div at bounding box center [765, 132] width 178 height 396
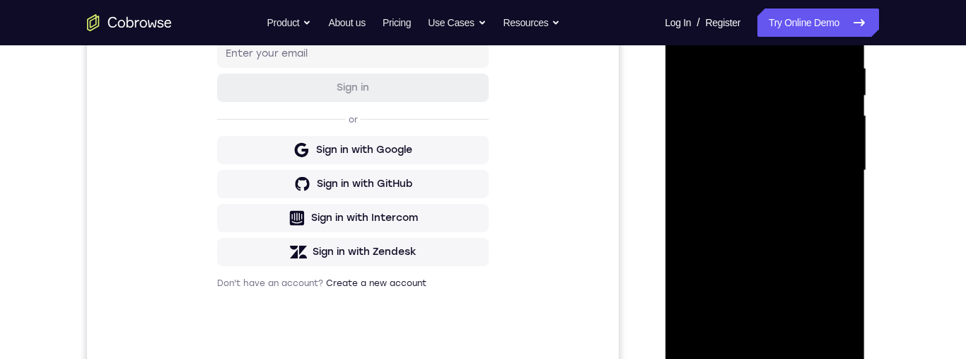
click at [801, 170] on div at bounding box center [765, 170] width 178 height 396
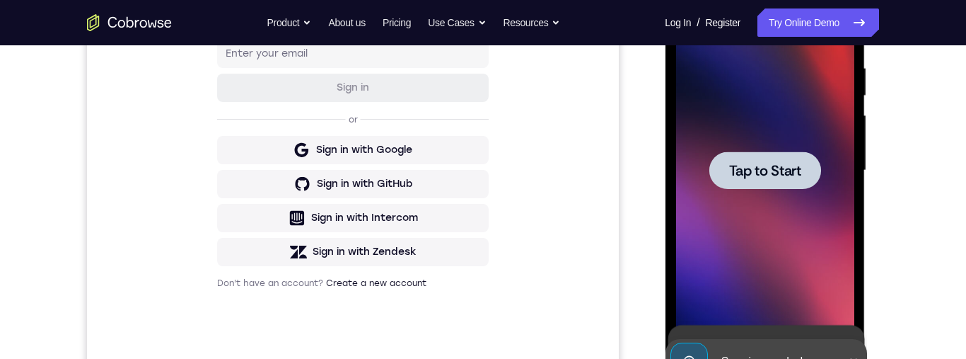
click at [797, 163] on span "Tap to Start" at bounding box center [765, 170] width 72 height 14
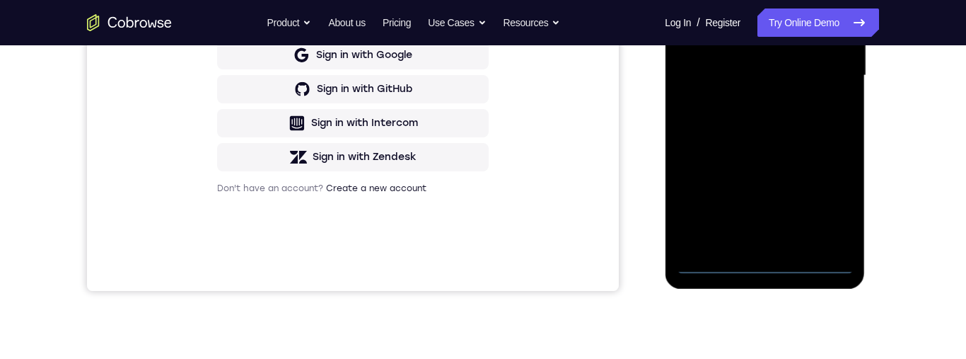
scroll to position [371, 0]
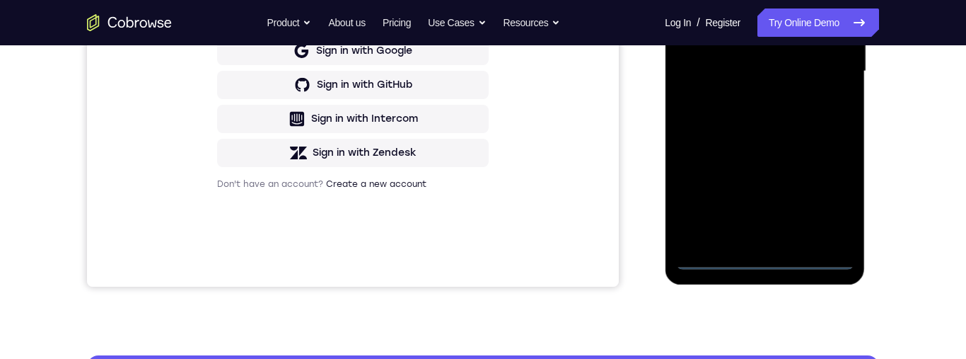
click at [778, 260] on div at bounding box center [765, 71] width 178 height 396
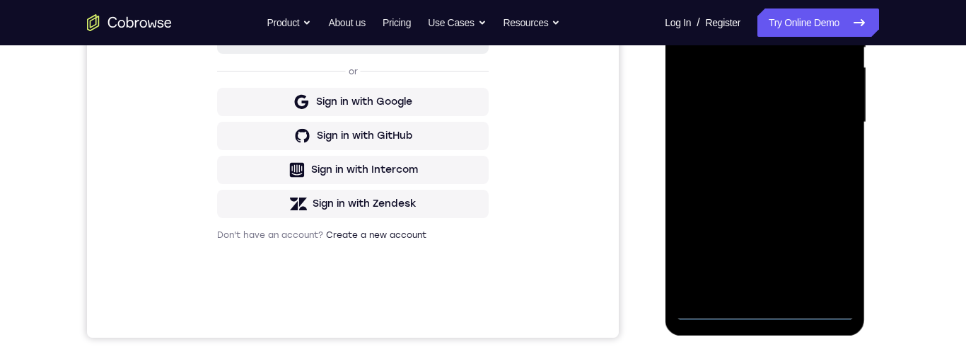
scroll to position [270, 0]
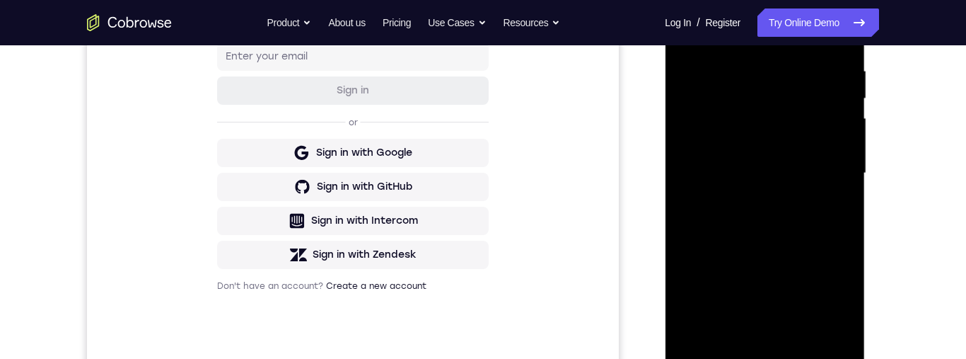
click at [702, 161] on div at bounding box center [765, 173] width 178 height 396
click at [806, 187] on div at bounding box center [765, 173] width 178 height 396
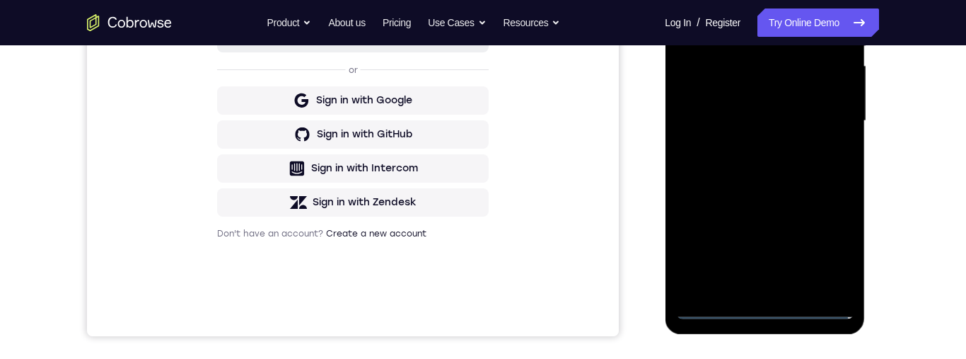
click at [792, 279] on div at bounding box center [765, 121] width 178 height 396
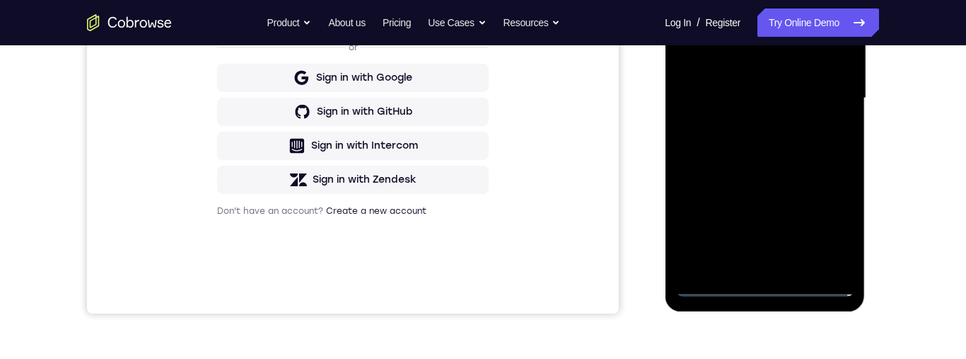
scroll to position [262, 0]
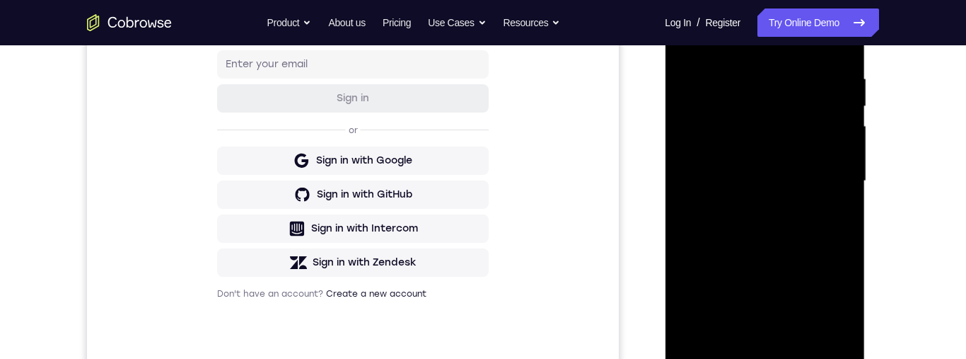
click at [789, 132] on div at bounding box center [765, 181] width 178 height 396
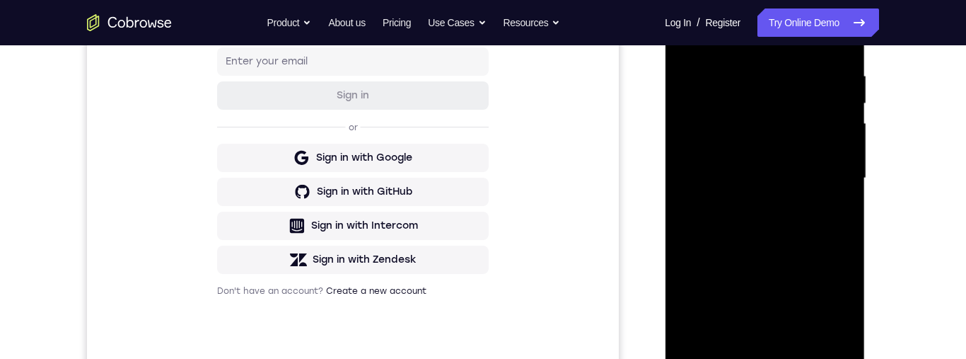
scroll to position [265, 0]
click at [806, 74] on div at bounding box center [765, 177] width 178 height 396
click at [807, 77] on div at bounding box center [765, 177] width 178 height 396
click at [801, 89] on div at bounding box center [765, 177] width 178 height 396
click at [806, 126] on div at bounding box center [765, 177] width 178 height 396
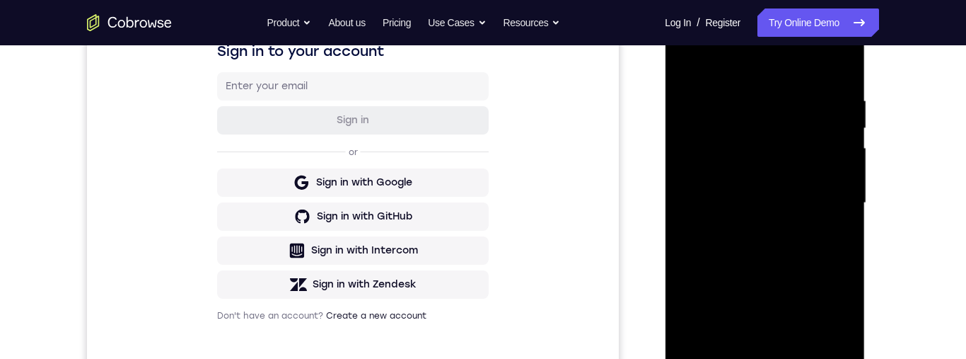
scroll to position [239, 0]
click at [804, 173] on div at bounding box center [765, 204] width 178 height 396
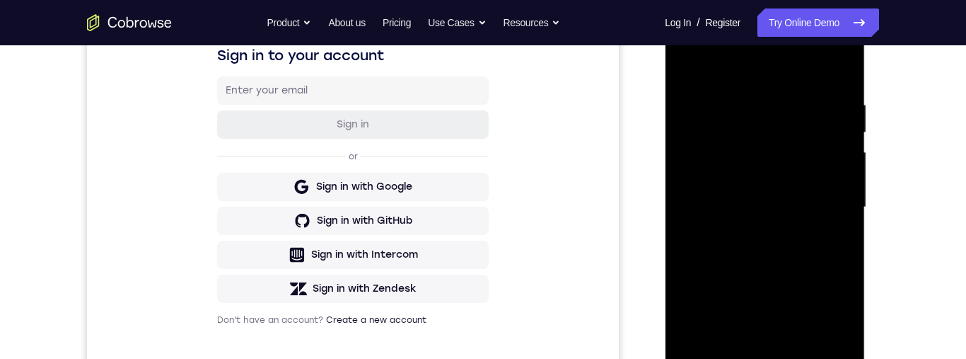
scroll to position [296, 0]
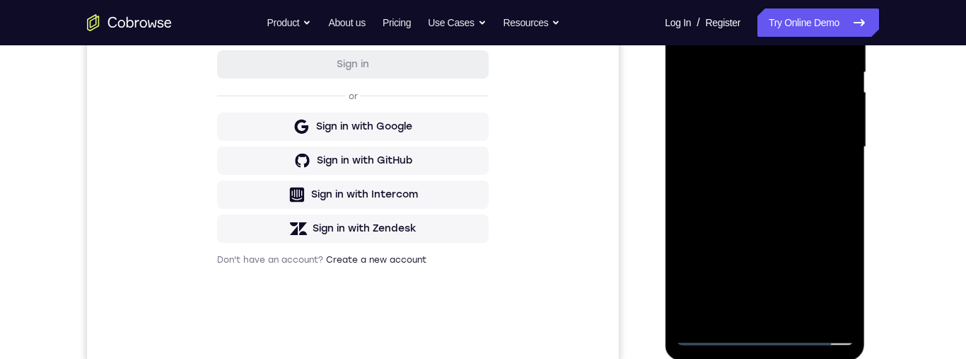
click at [835, 302] on div at bounding box center [765, 147] width 178 height 396
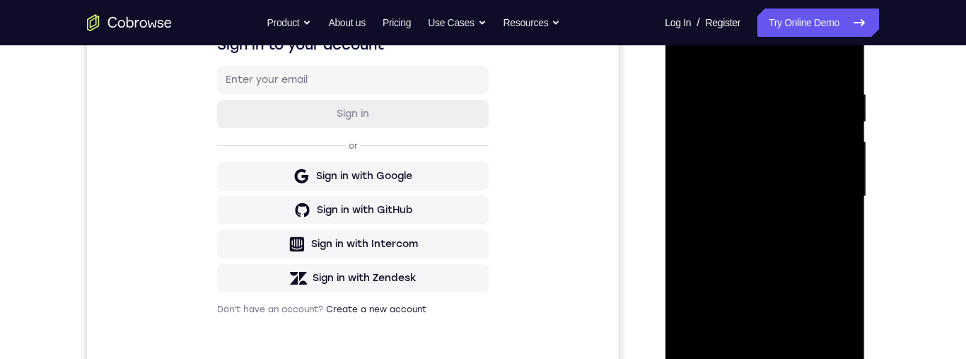
scroll to position [286, 0]
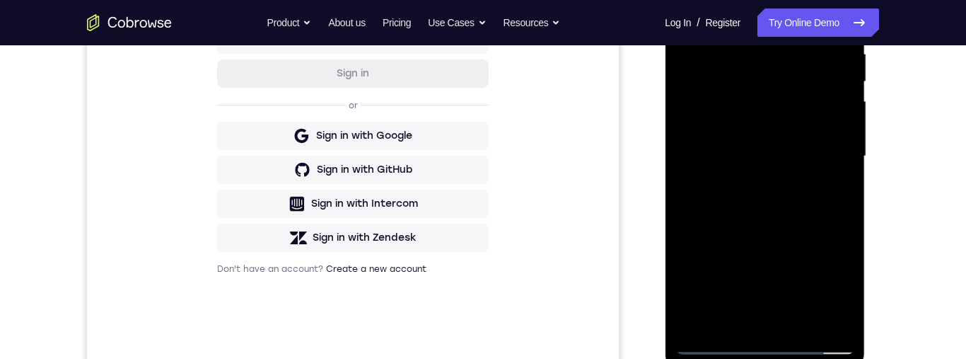
click at [834, 320] on div at bounding box center [765, 156] width 178 height 396
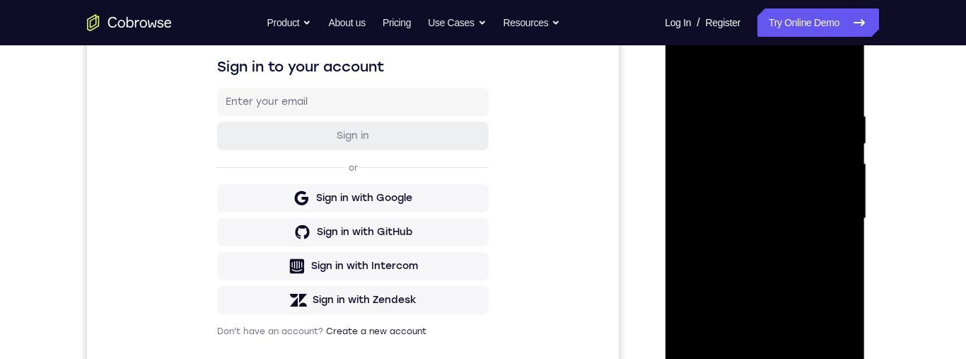
scroll to position [275, 0]
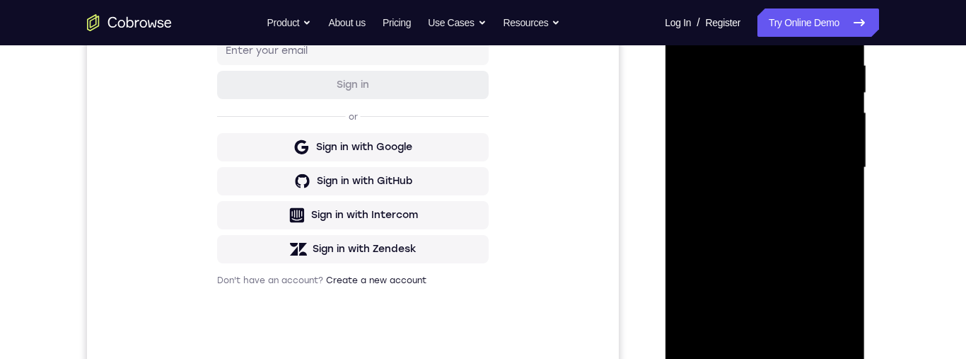
click at [838, 329] on div at bounding box center [765, 168] width 178 height 396
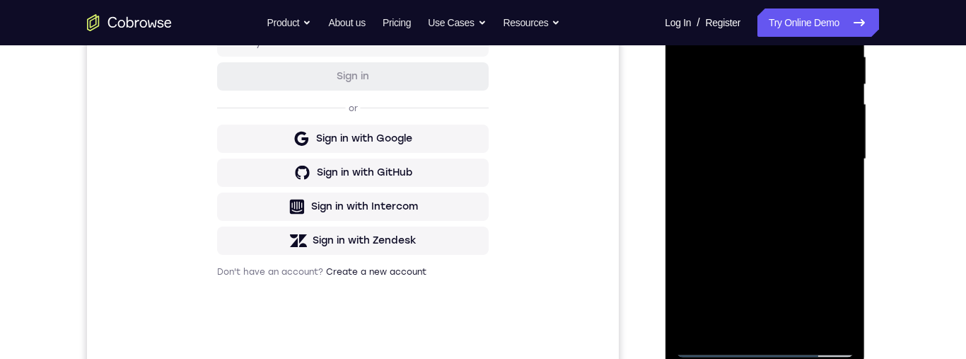
scroll to position [342, 0]
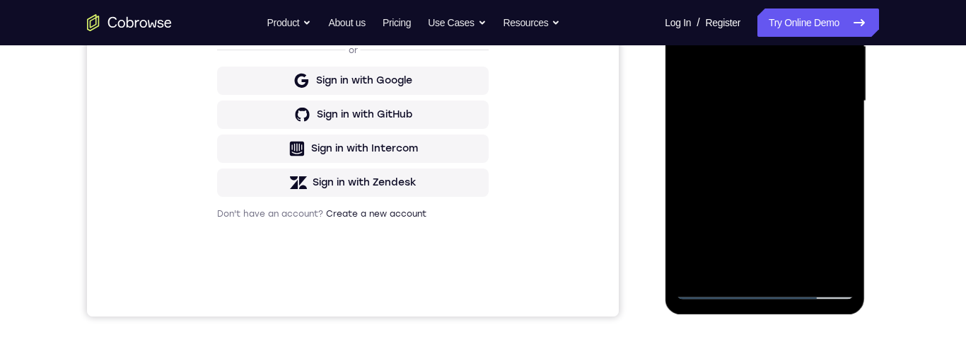
click at [804, 270] on div at bounding box center [765, 101] width 178 height 396
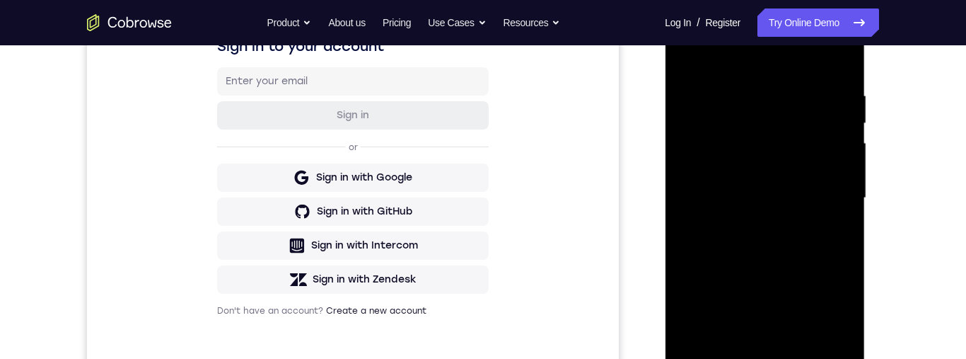
scroll to position [254, 0]
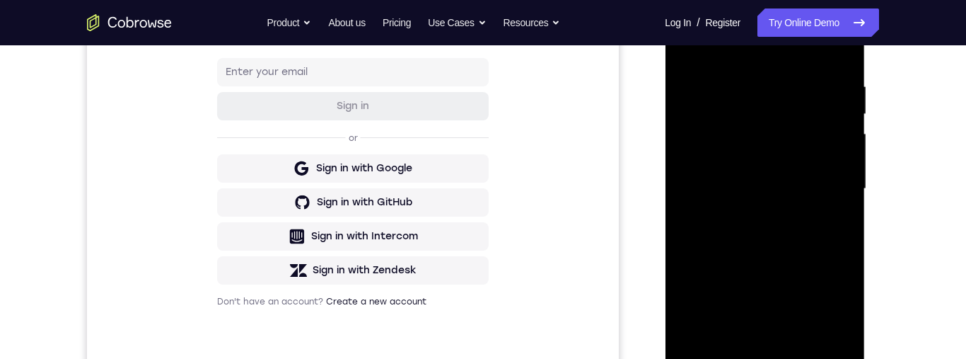
click at [845, 183] on div at bounding box center [765, 189] width 178 height 396
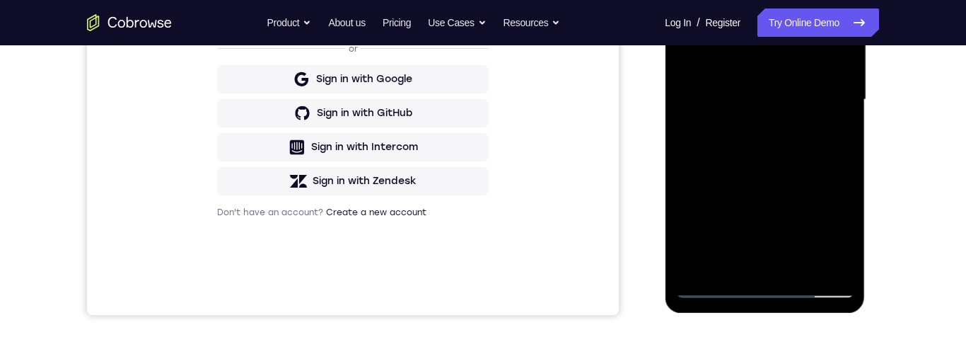
scroll to position [342, 0]
click at [792, 127] on div at bounding box center [765, 101] width 178 height 396
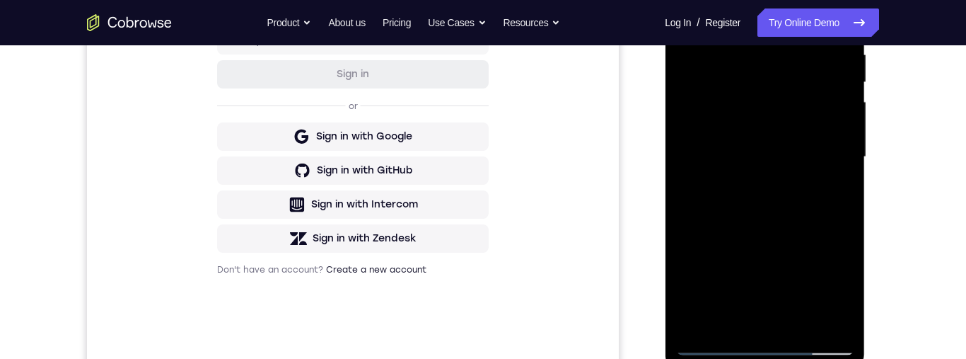
scroll to position [286, 0]
click at [754, 171] on div at bounding box center [765, 156] width 178 height 396
click at [742, 154] on div at bounding box center [765, 156] width 178 height 396
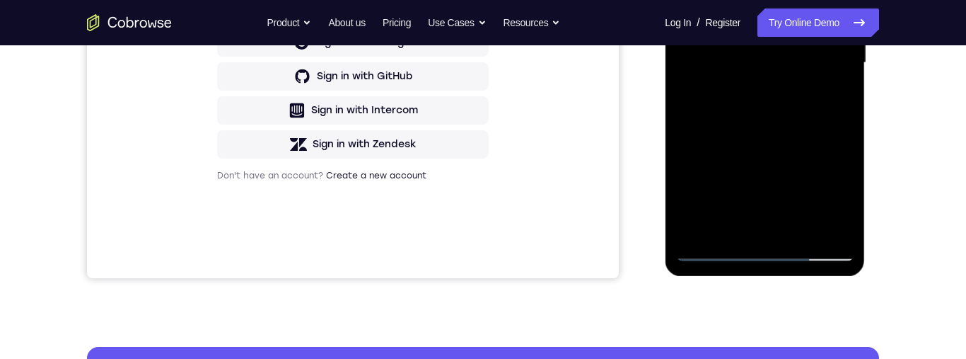
scroll to position [319, 0]
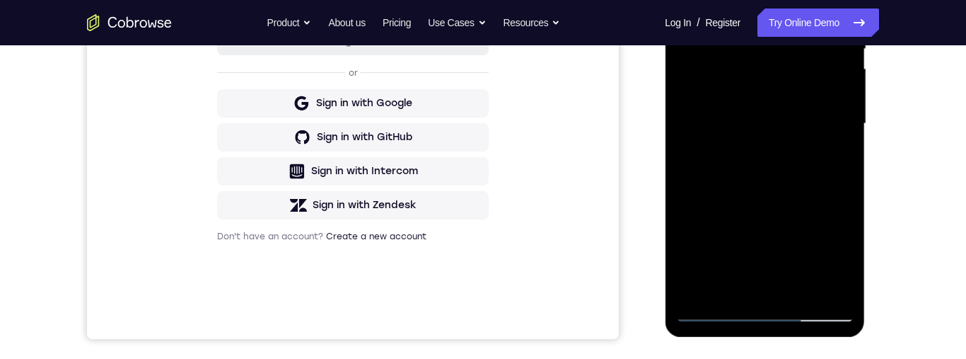
click at [781, 134] on div at bounding box center [765, 124] width 178 height 396
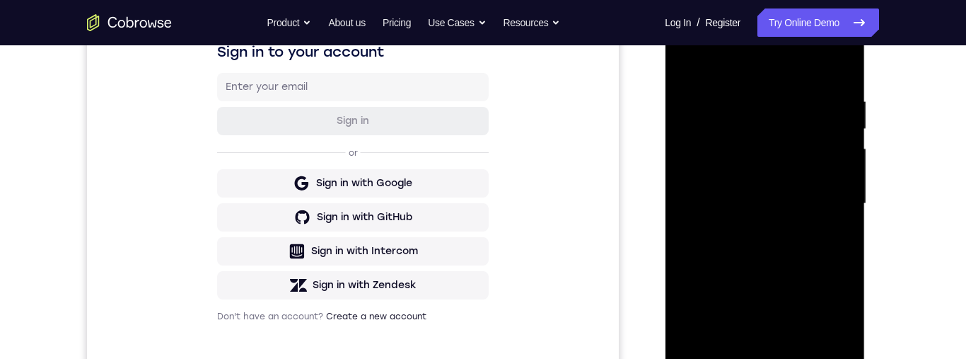
scroll to position [302, 0]
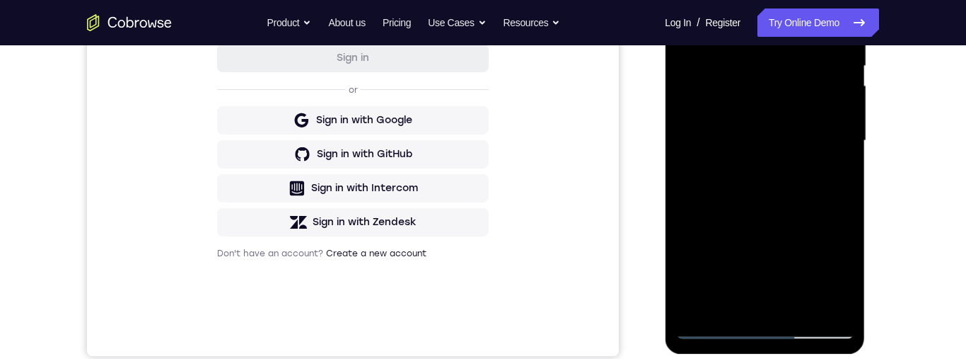
click at [823, 164] on div at bounding box center [765, 141] width 178 height 396
click at [813, 111] on div at bounding box center [765, 141] width 178 height 396
click at [818, 155] on div at bounding box center [765, 141] width 178 height 396
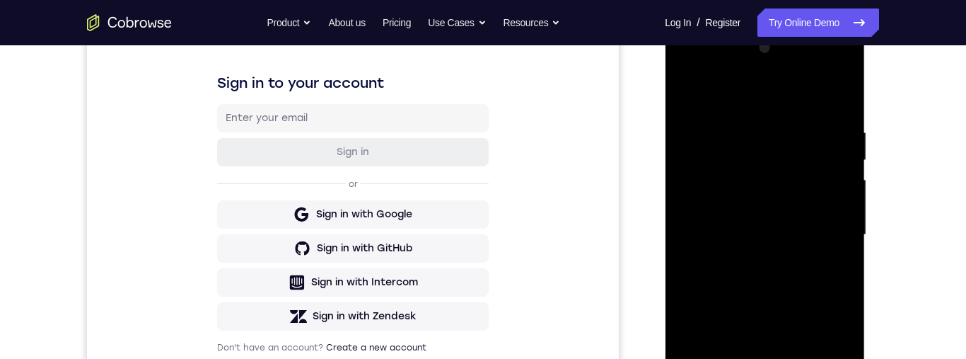
scroll to position [270, 0]
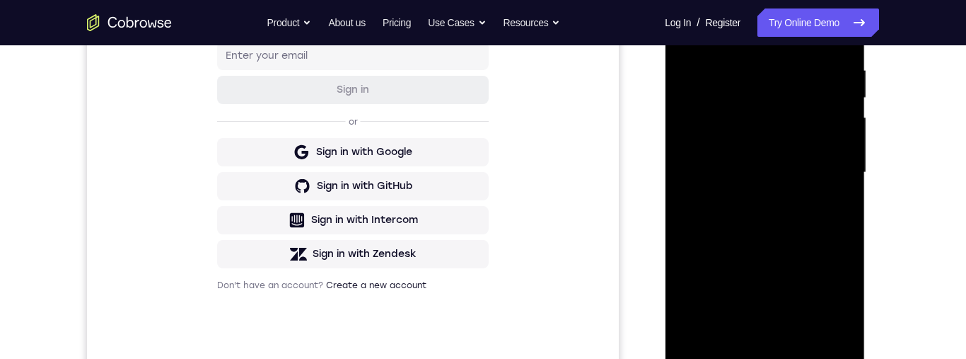
click at [826, 196] on div at bounding box center [765, 173] width 178 height 396
click at [790, 175] on div at bounding box center [765, 173] width 178 height 396
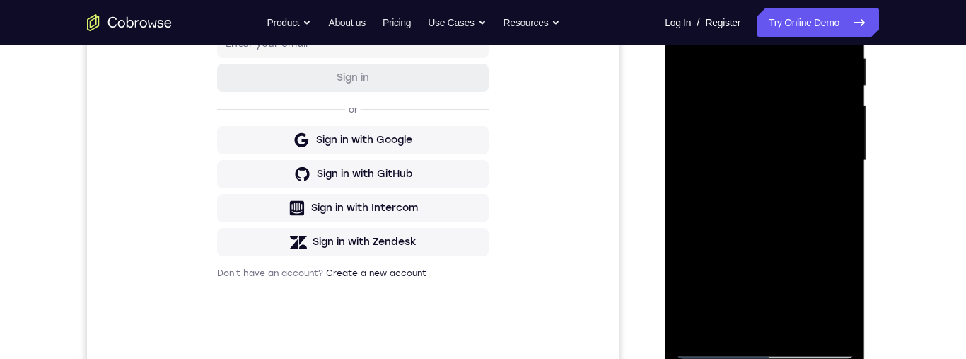
scroll to position [341, 0]
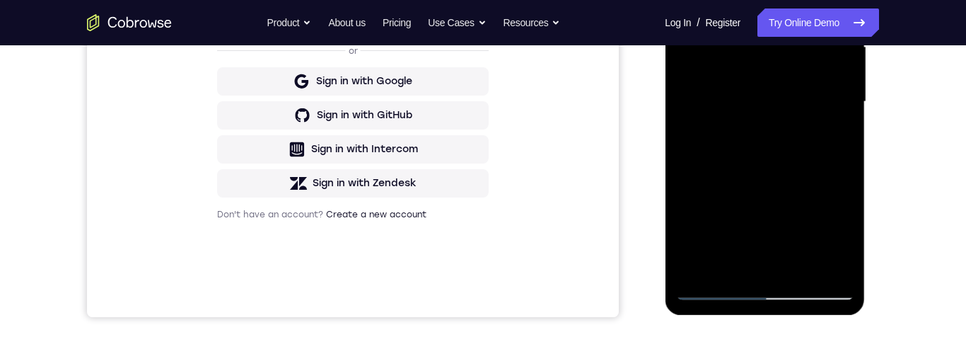
click at [816, 163] on div at bounding box center [765, 102] width 178 height 396
click at [775, 158] on div at bounding box center [765, 102] width 178 height 396
click at [824, 122] on div at bounding box center [765, 102] width 178 height 396
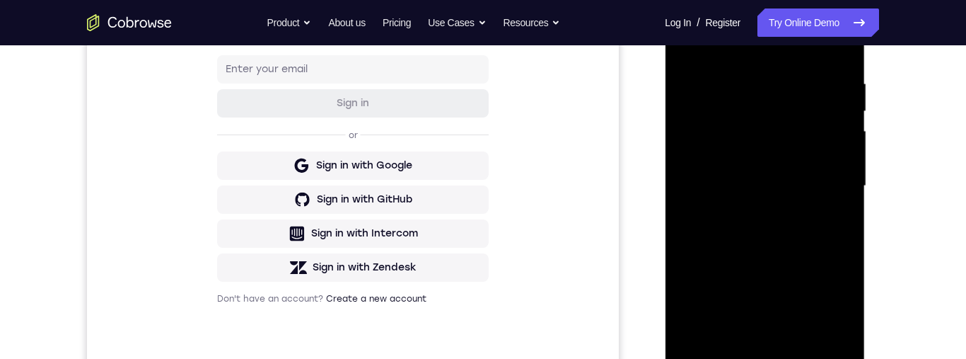
click at [847, 82] on div at bounding box center [765, 186] width 178 height 396
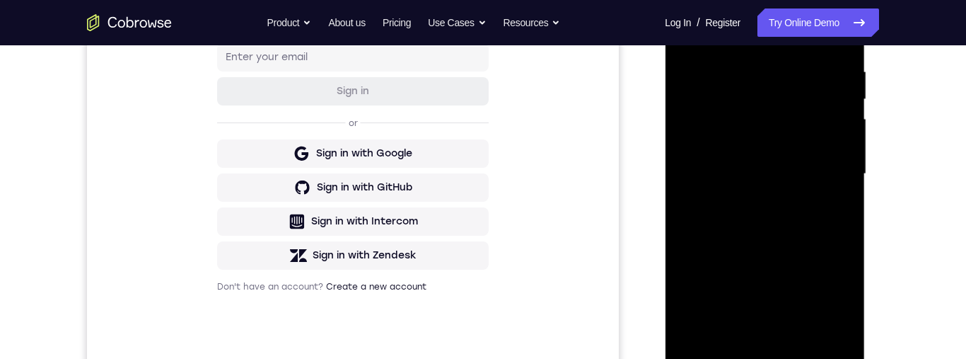
scroll to position [280, 0]
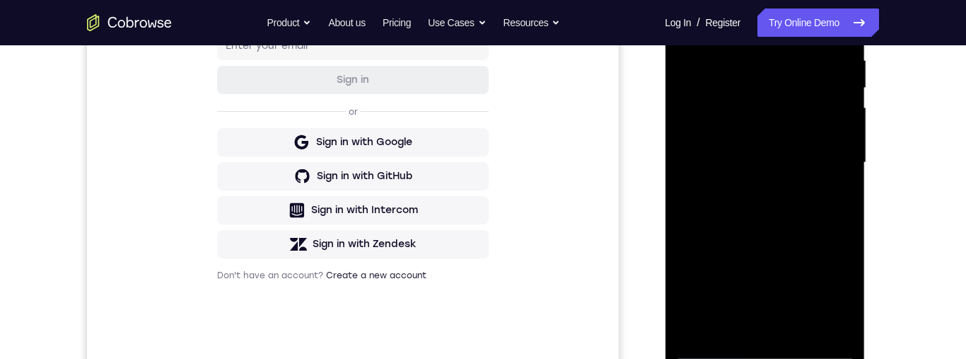
click at [796, 178] on div at bounding box center [765, 163] width 178 height 396
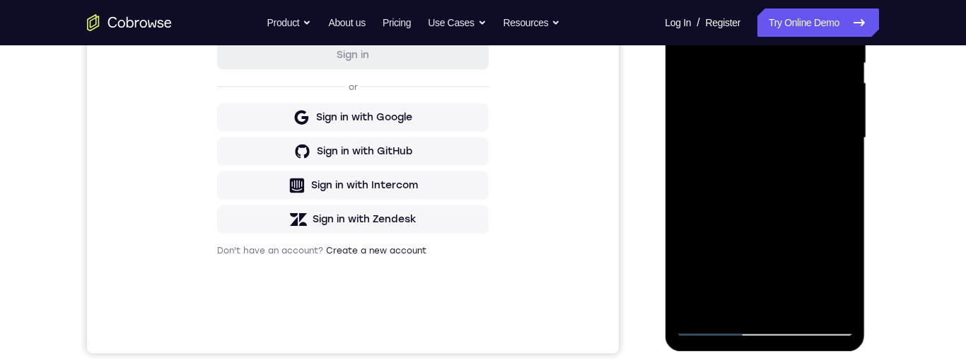
scroll to position [334, 0]
